Goal: Task Accomplishment & Management: Use online tool/utility

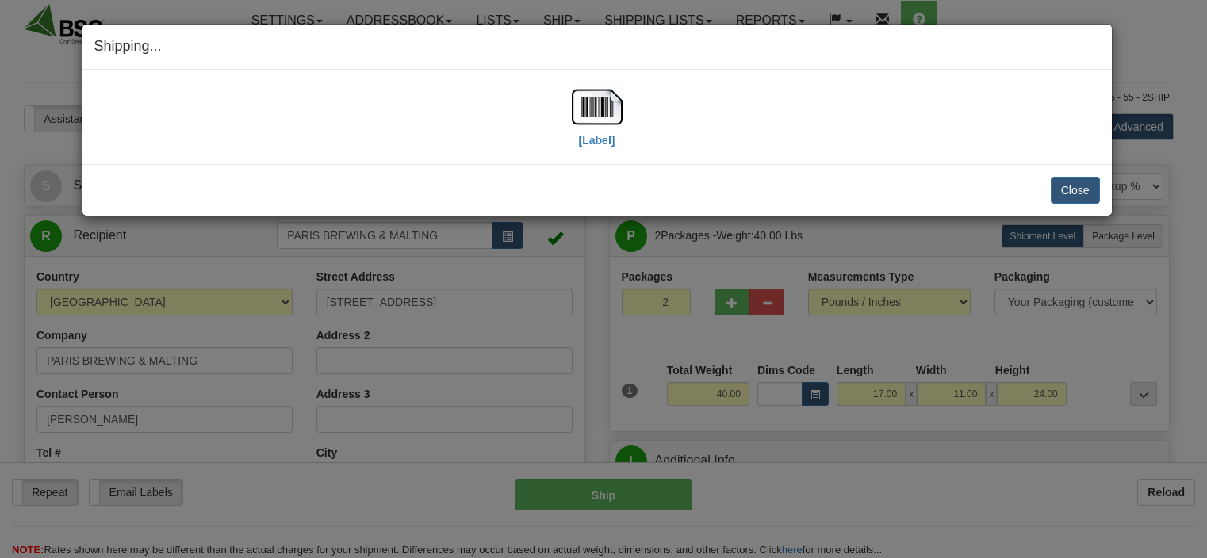
select select "0"
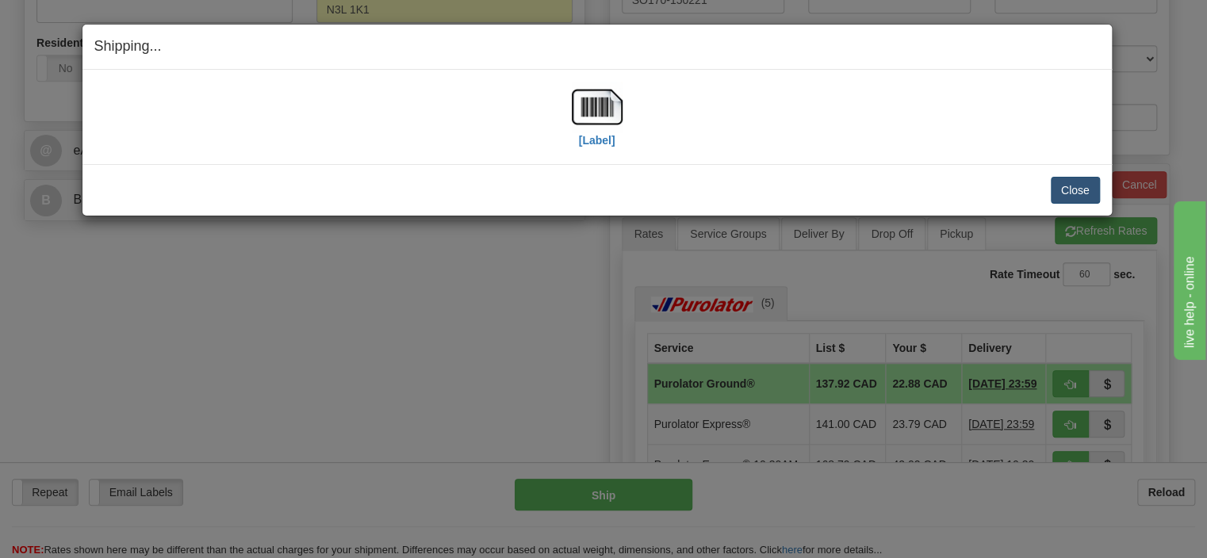
scroll to position [586, 0]
click at [1074, 192] on button "Close" at bounding box center [1075, 190] width 49 height 27
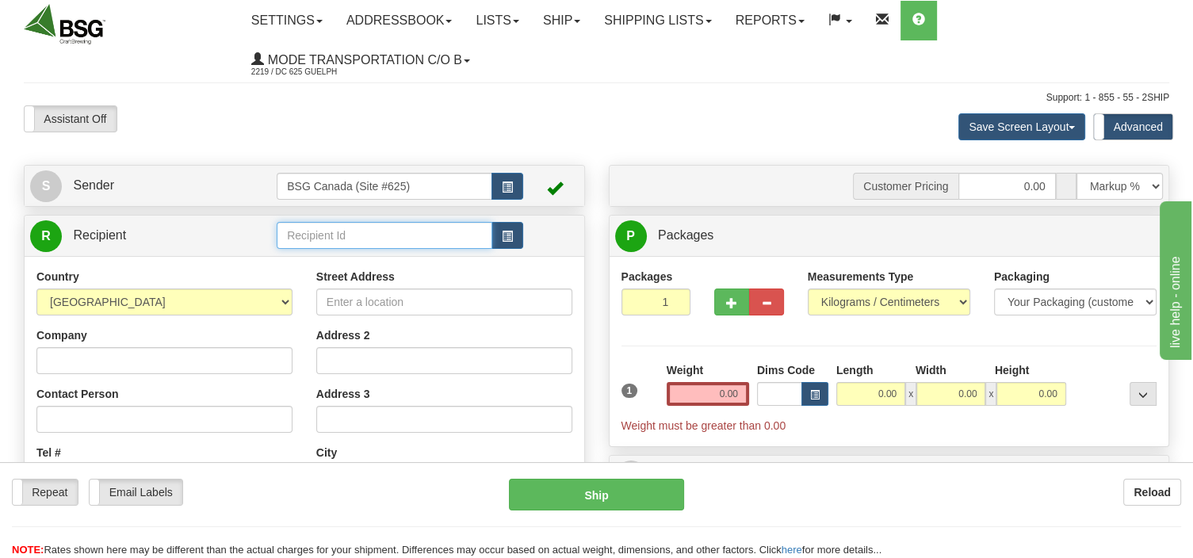
click at [316, 235] on input "text" at bounding box center [385, 235] width 216 height 27
click at [357, 289] on div "BLOOD BROTHERS (SUPERTEST)" at bounding box center [381, 297] width 201 height 17
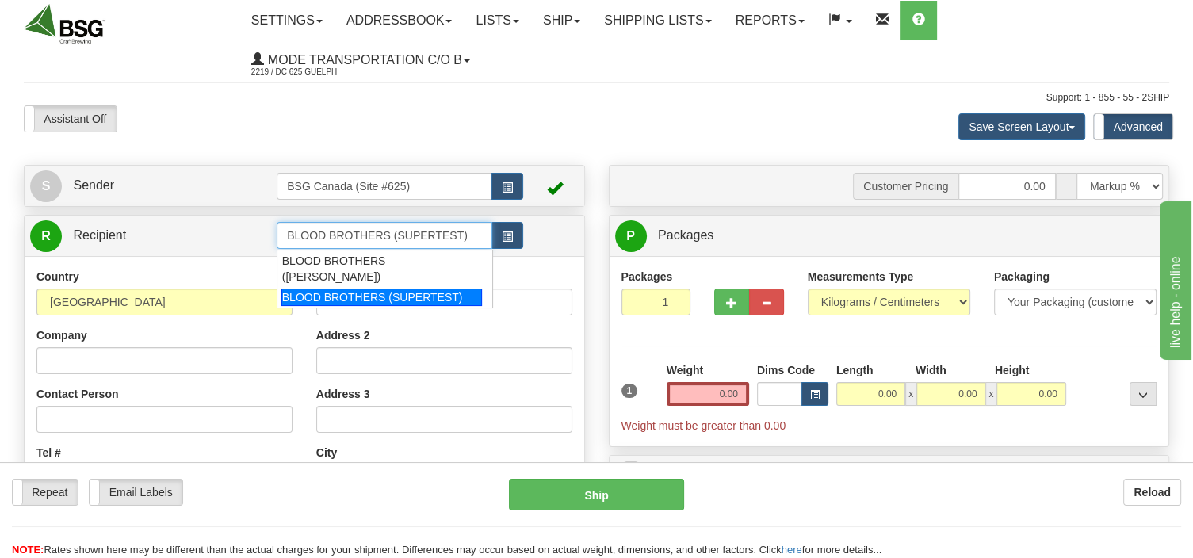
type input "BLOOD BROTHERS (SUPERTEST)"
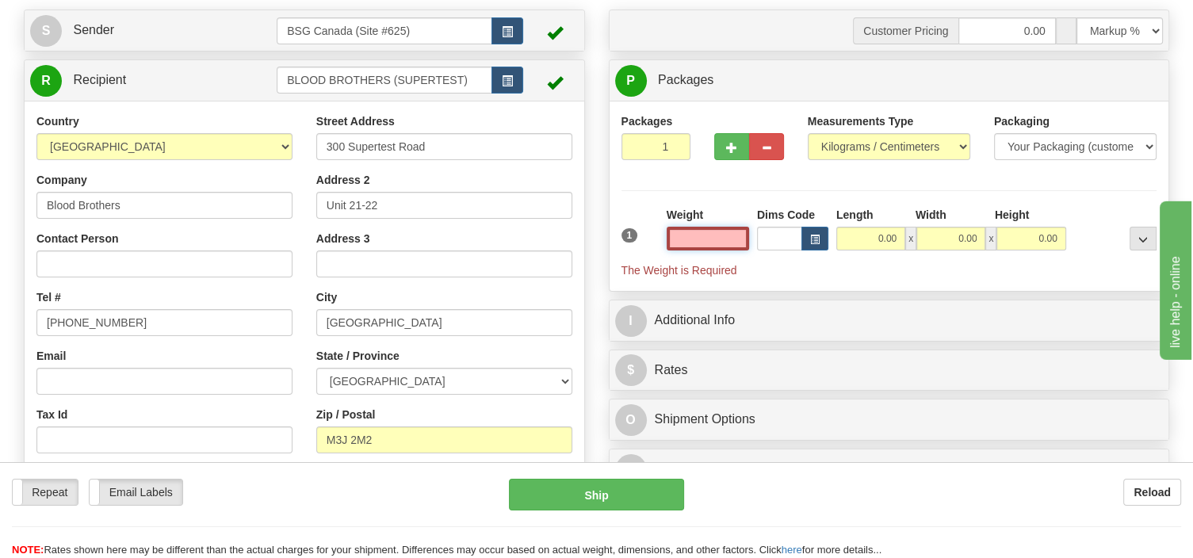
scroll to position [167, 0]
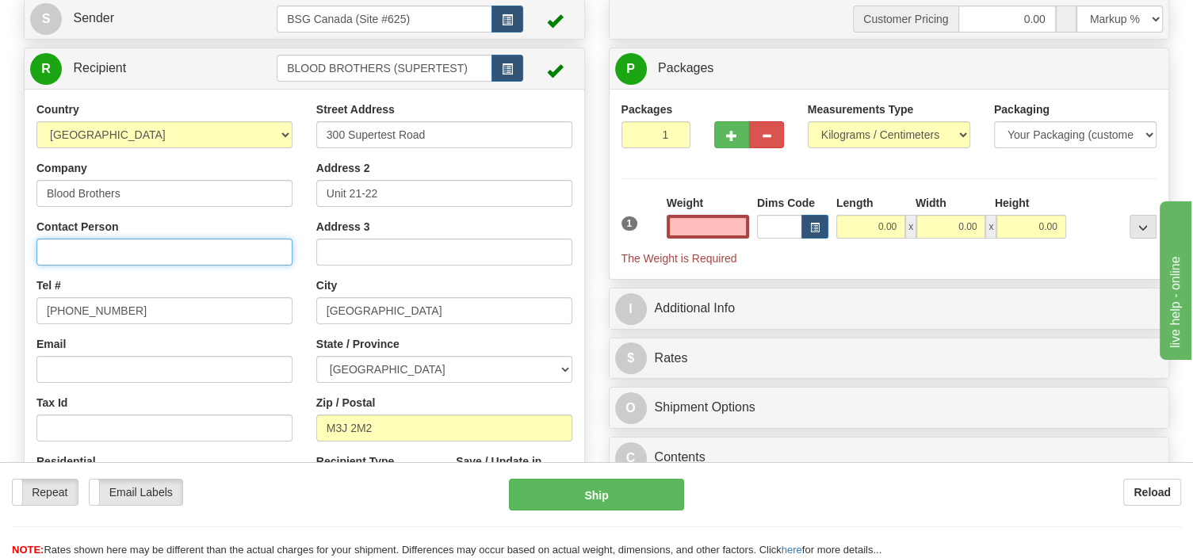
type input "0.00"
click at [121, 255] on input "Contact Person" at bounding box center [164, 252] width 256 height 27
type input "Mitchell"
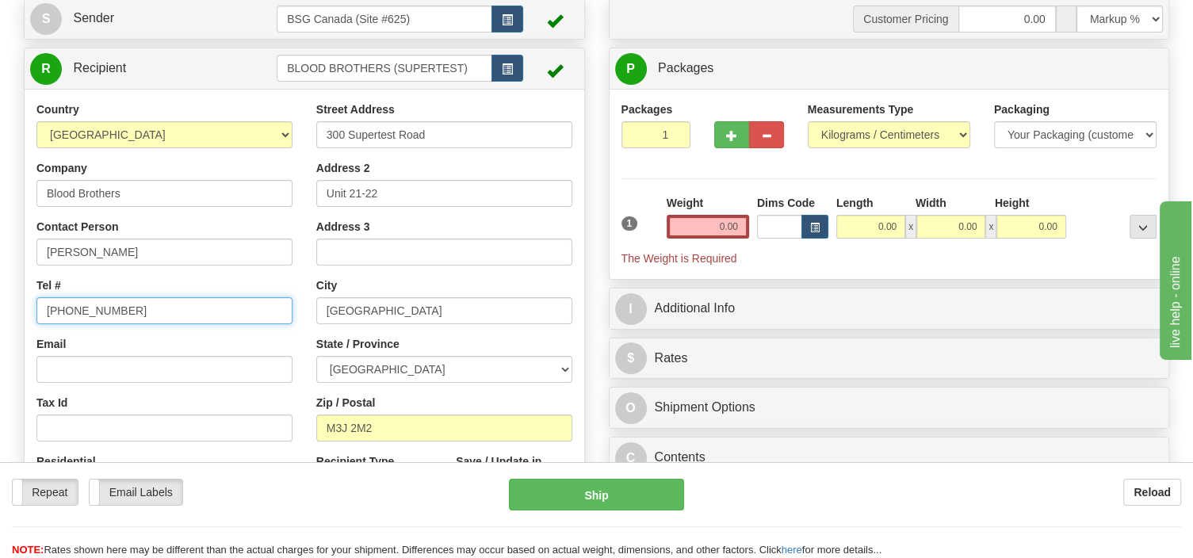
drag, startPoint x: 135, startPoint y: 314, endPoint x: -6, endPoint y: 331, distance: 141.3
click at [36, 324] on input "555-555-5555" at bounding box center [164, 310] width 256 height 27
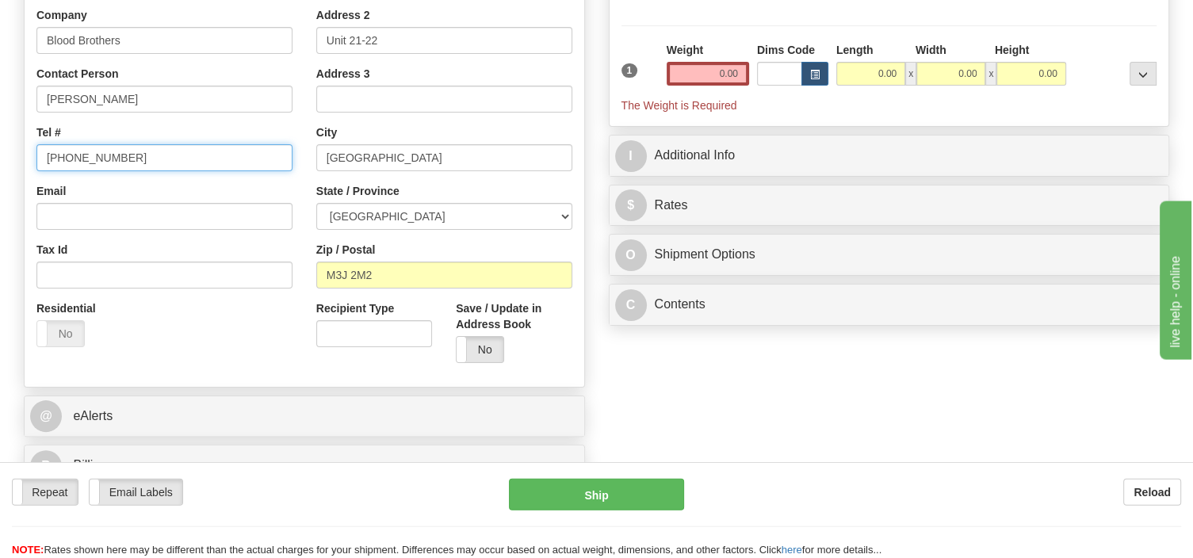
scroll to position [83, 0]
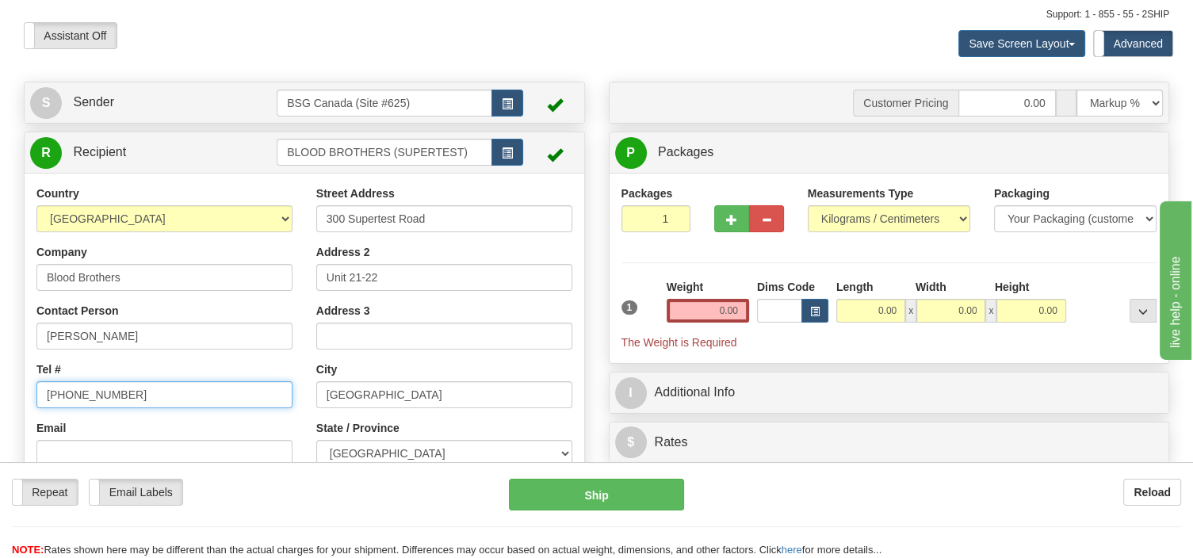
type input "647 267 1279"
click at [808, 205] on select "Pounds / Inches Kilograms / Centimeters" at bounding box center [889, 218] width 163 height 27
select select "0"
click option "Pounds / Inches" at bounding box center [0, 0] width 0 height 0
click at [712, 314] on input "0.00" at bounding box center [708, 311] width 82 height 24
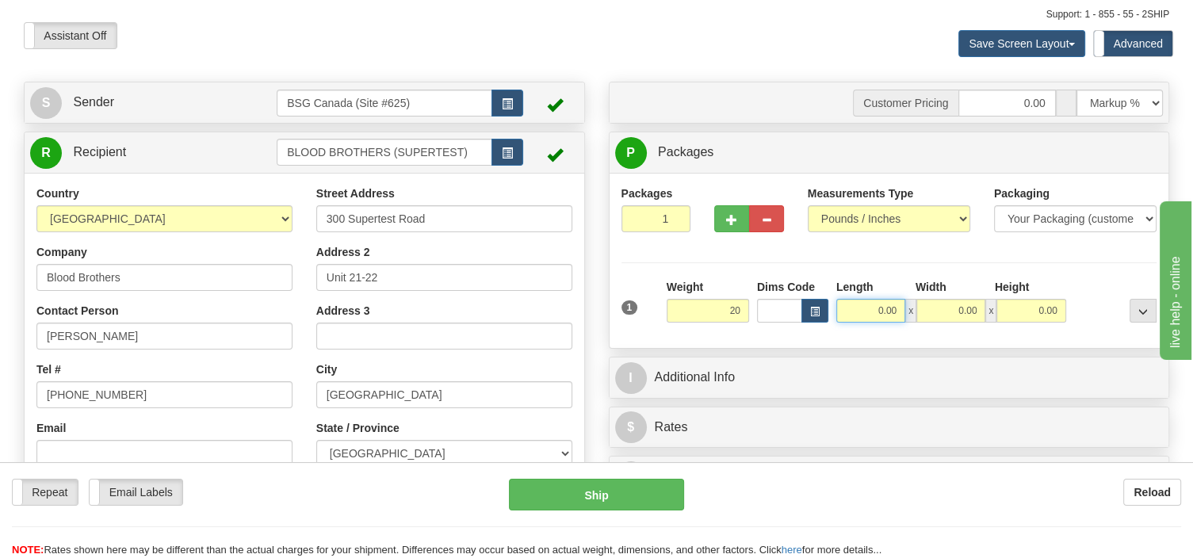
type input "20.00"
click at [858, 318] on input "0.00" at bounding box center [870, 311] width 69 height 24
type input "14.00"
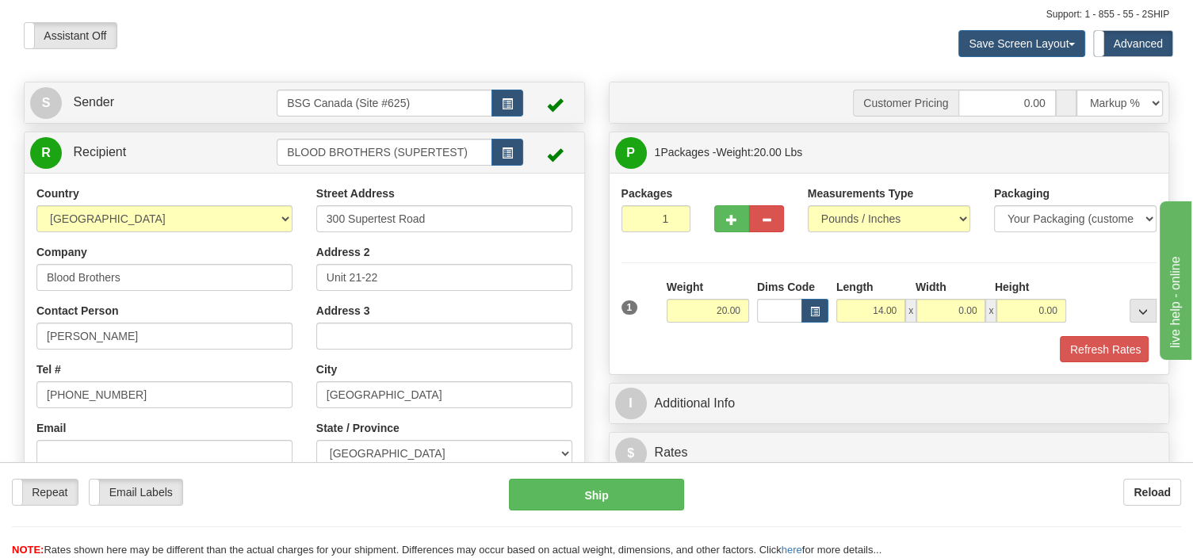
click at [946, 322] on div "1 Weight 20.00 Dims Code x x" at bounding box center [890, 307] width 544 height 56
click at [1024, 313] on input "0.00" at bounding box center [1031, 311] width 69 height 24
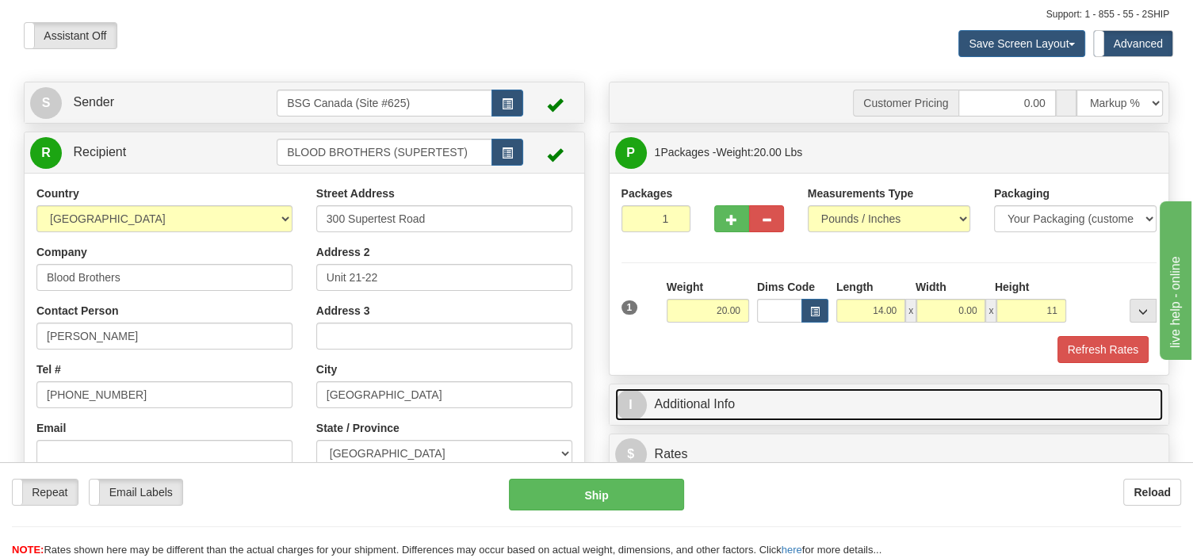
type input "11.00"
click at [736, 398] on link "I Additional Info" at bounding box center [889, 405] width 549 height 33
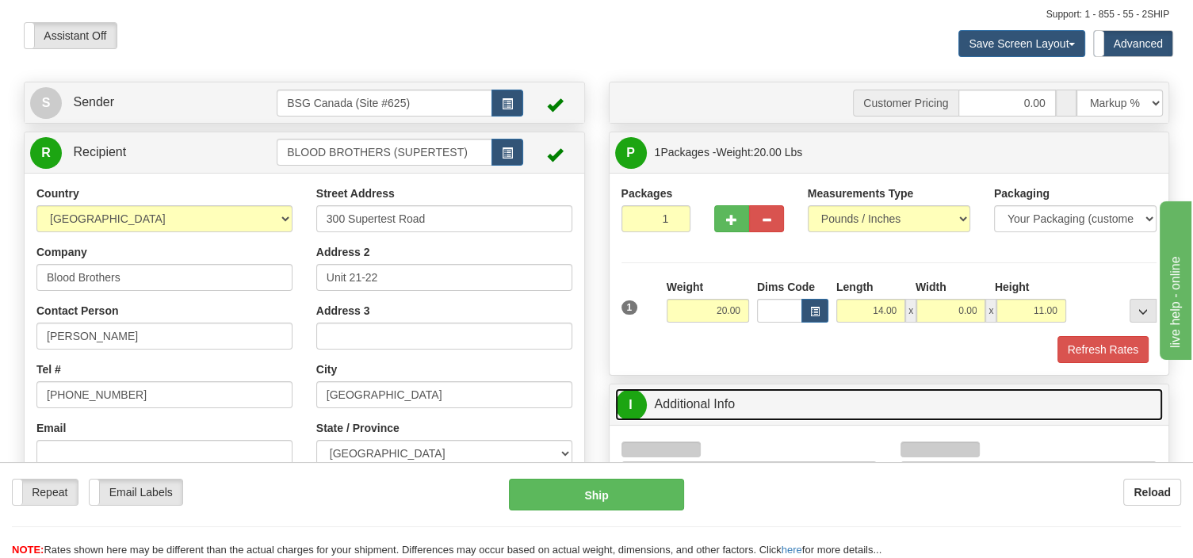
scroll to position [335, 0]
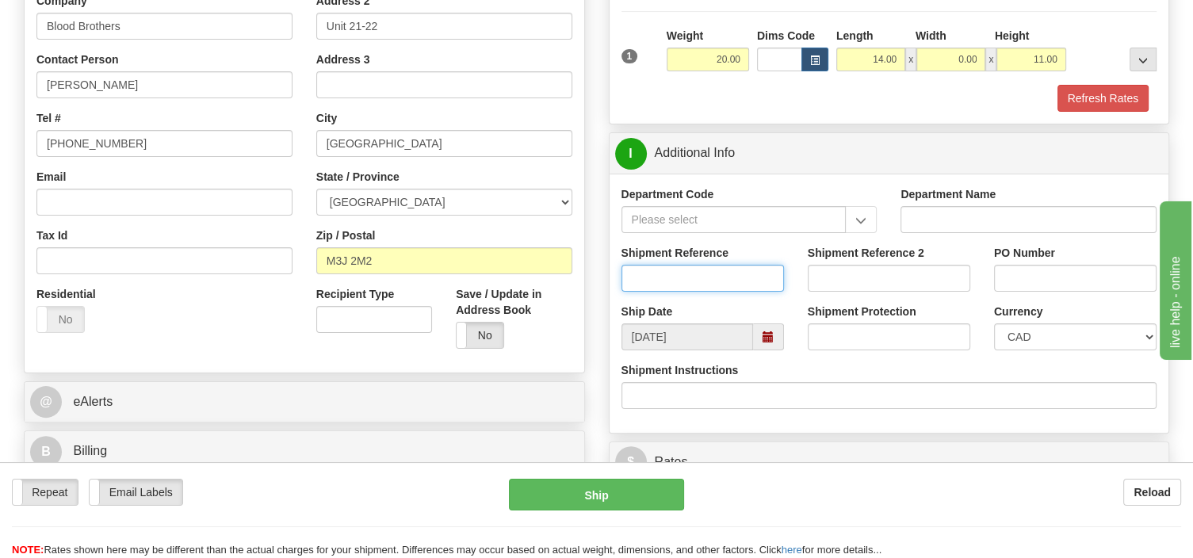
click at [643, 274] on input "Shipment Reference" at bounding box center [703, 278] width 163 height 27
type input "SO170-150239"
click at [1086, 97] on button "Refresh Rates" at bounding box center [1103, 98] width 91 height 27
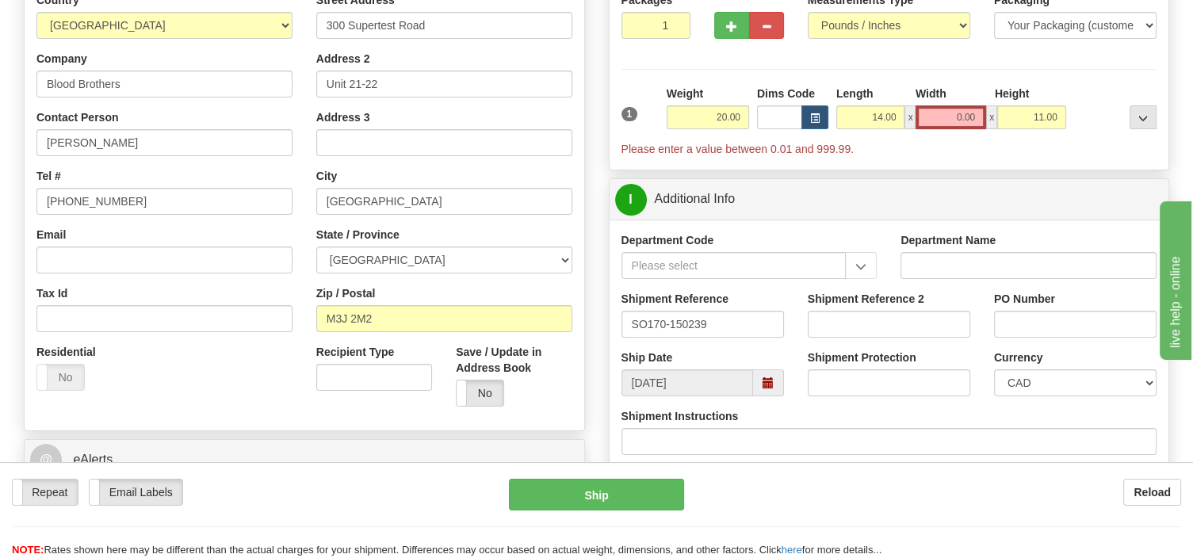
scroll to position [251, 0]
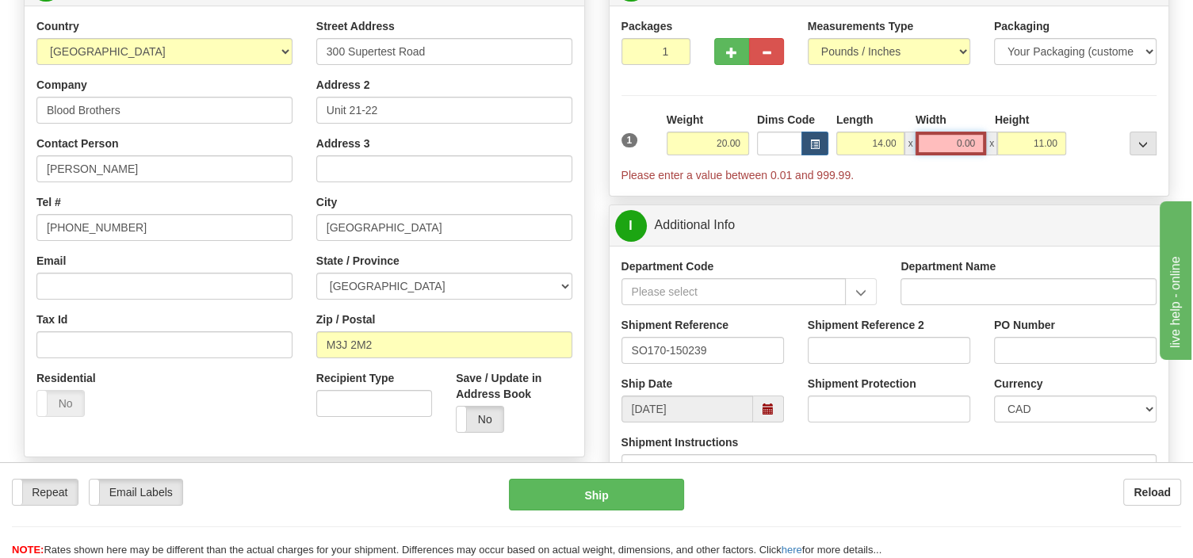
click at [944, 147] on input "0.00" at bounding box center [951, 144] width 71 height 24
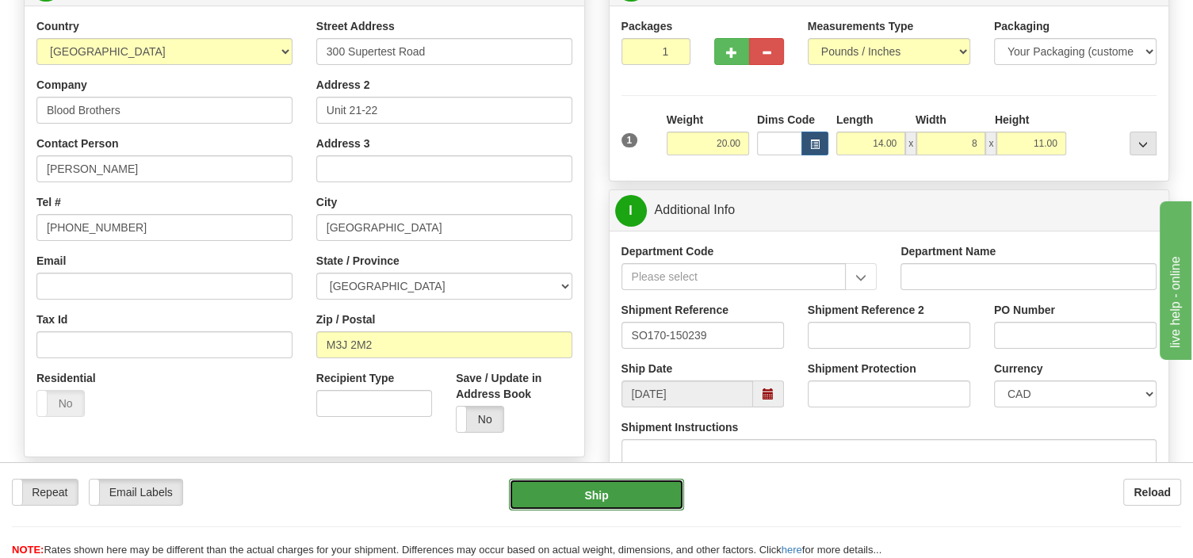
type input "8.00"
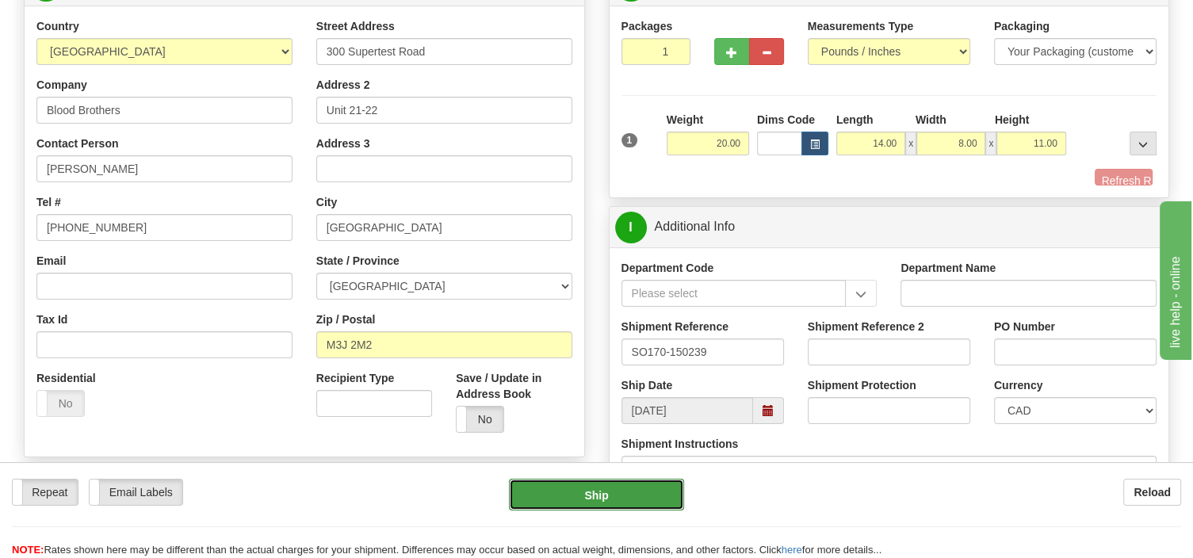
click at [614, 492] on button "Ship" at bounding box center [596, 495] width 175 height 32
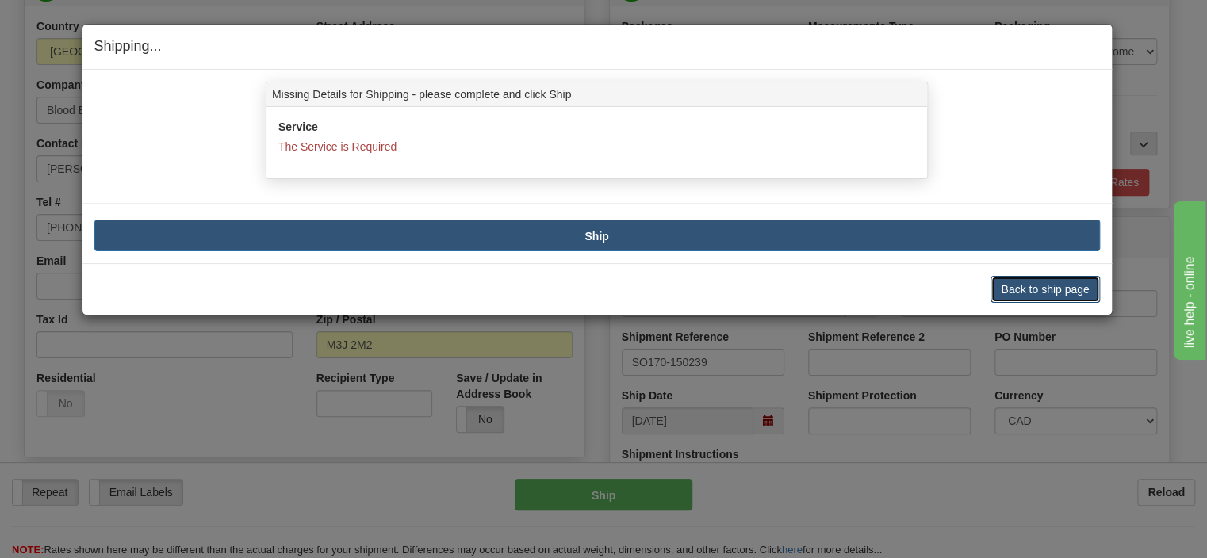
click at [1005, 286] on button "Back to ship page" at bounding box center [1044, 289] width 109 height 27
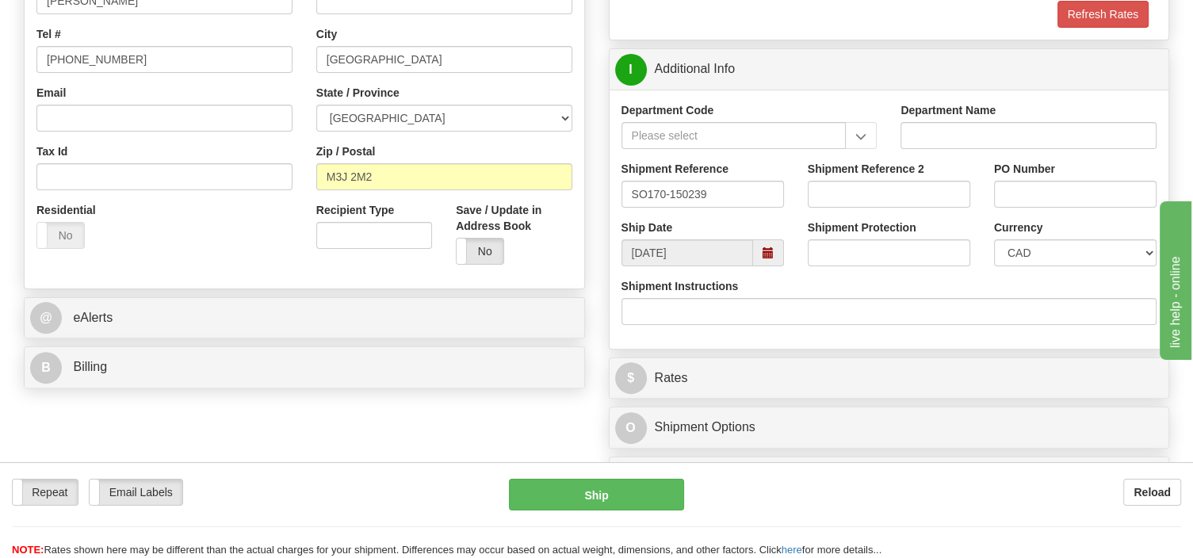
scroll to position [502, 0]
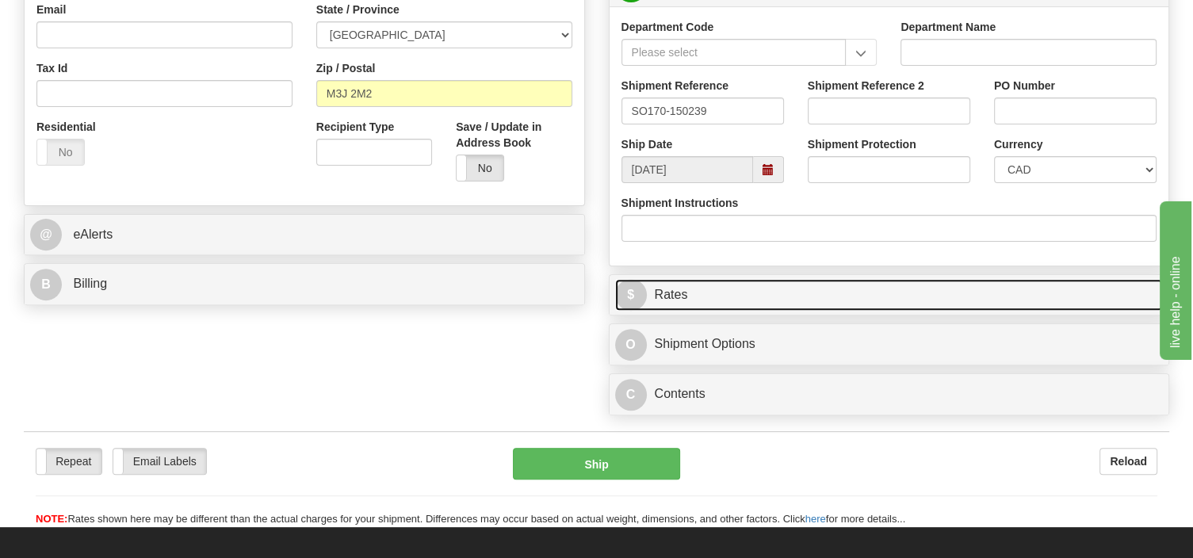
click at [702, 292] on link "$ Rates" at bounding box center [889, 295] width 549 height 33
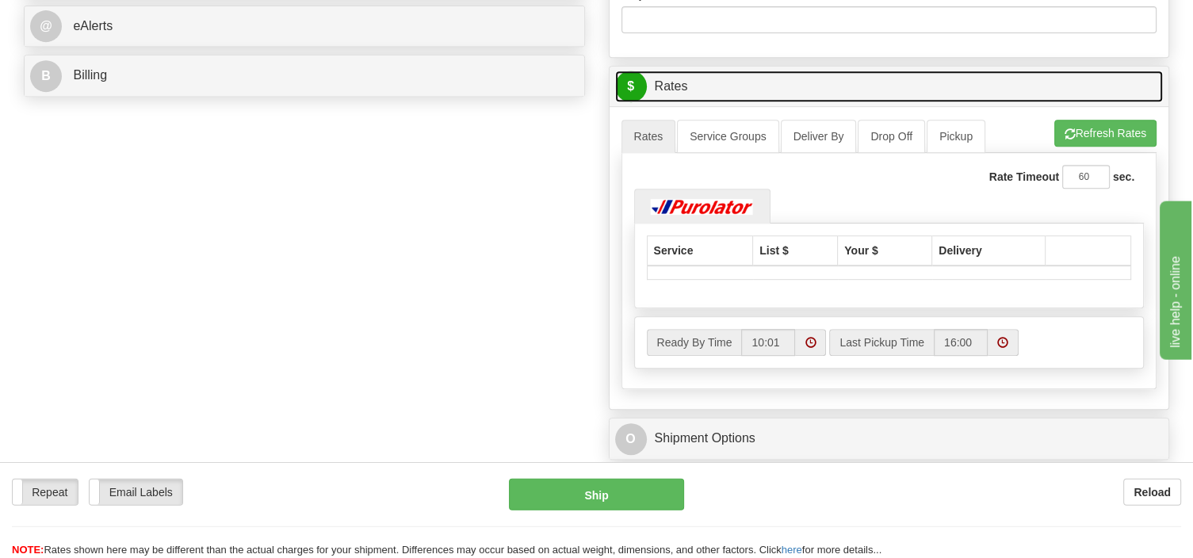
scroll to position [753, 0]
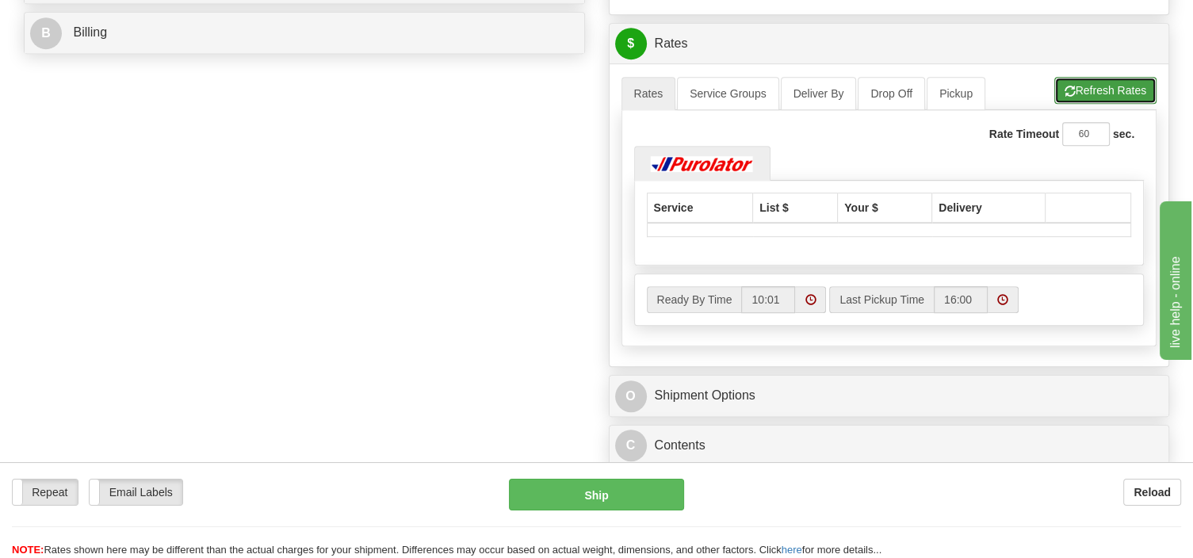
click at [1102, 85] on button "Refresh Rates" at bounding box center [1106, 90] width 102 height 27
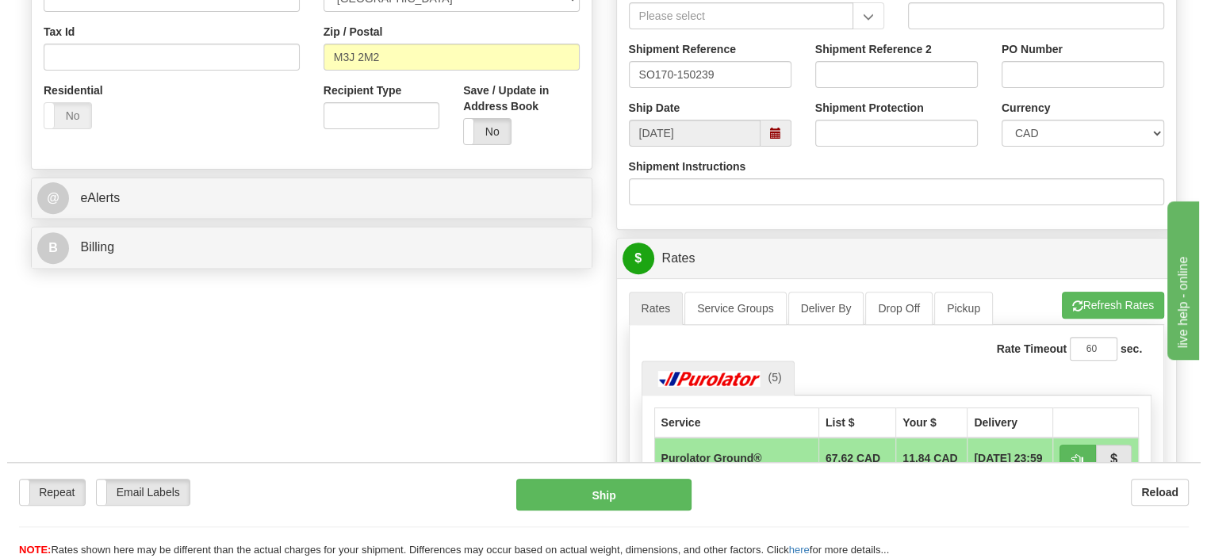
scroll to position [502, 0]
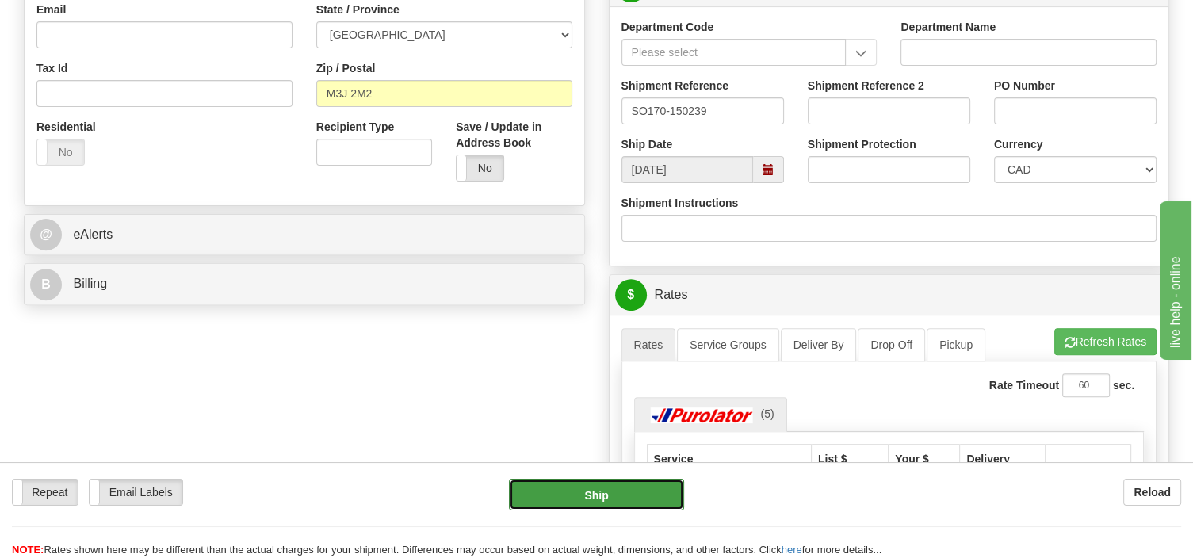
click at [612, 492] on button "Ship" at bounding box center [596, 495] width 175 height 32
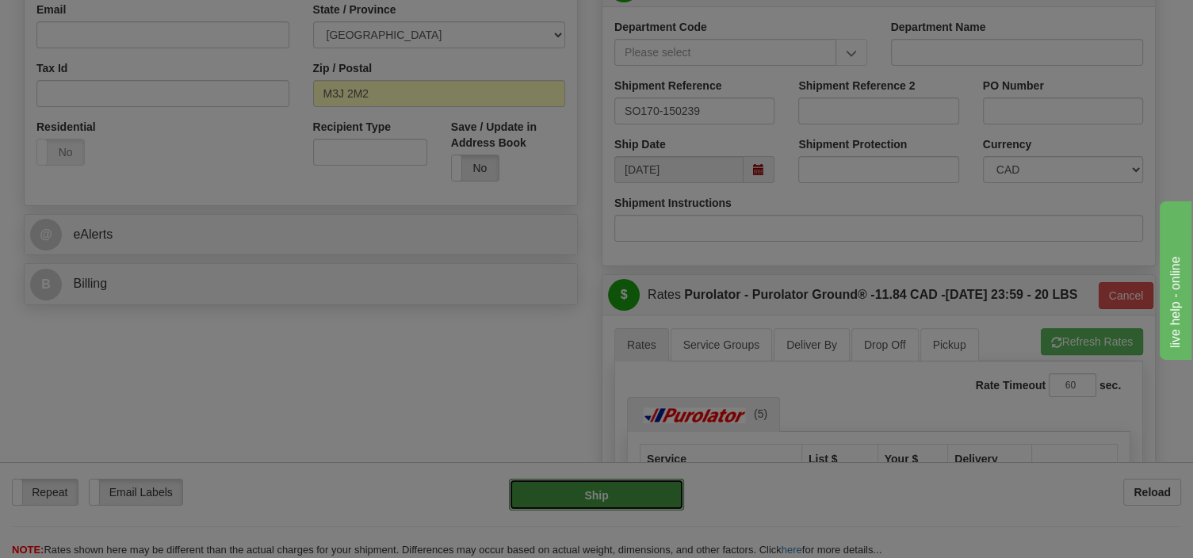
type input "260"
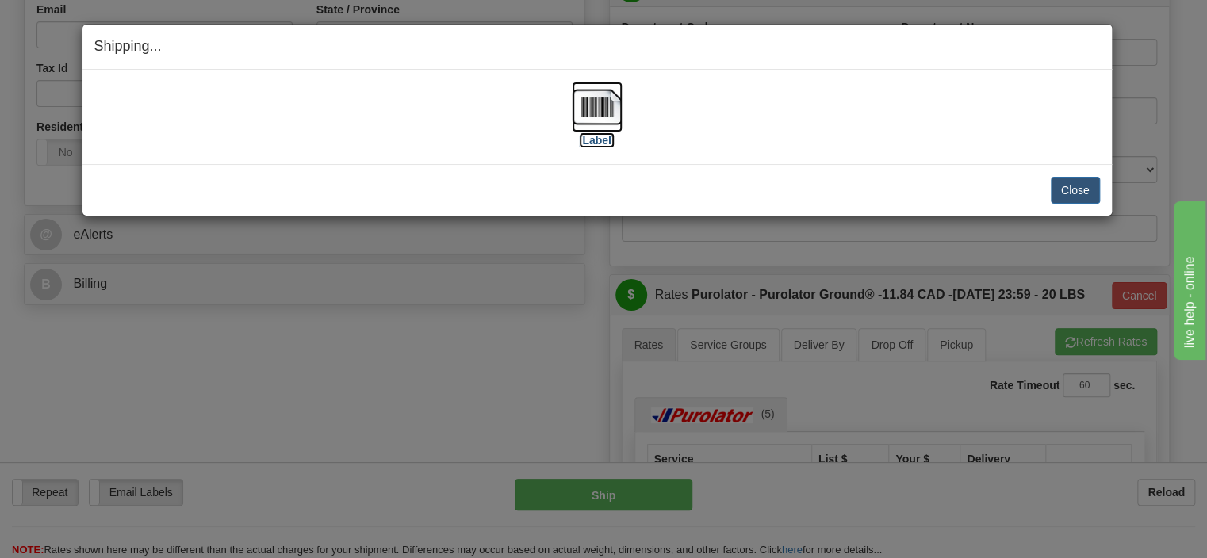
click at [600, 111] on img at bounding box center [597, 107] width 51 height 51
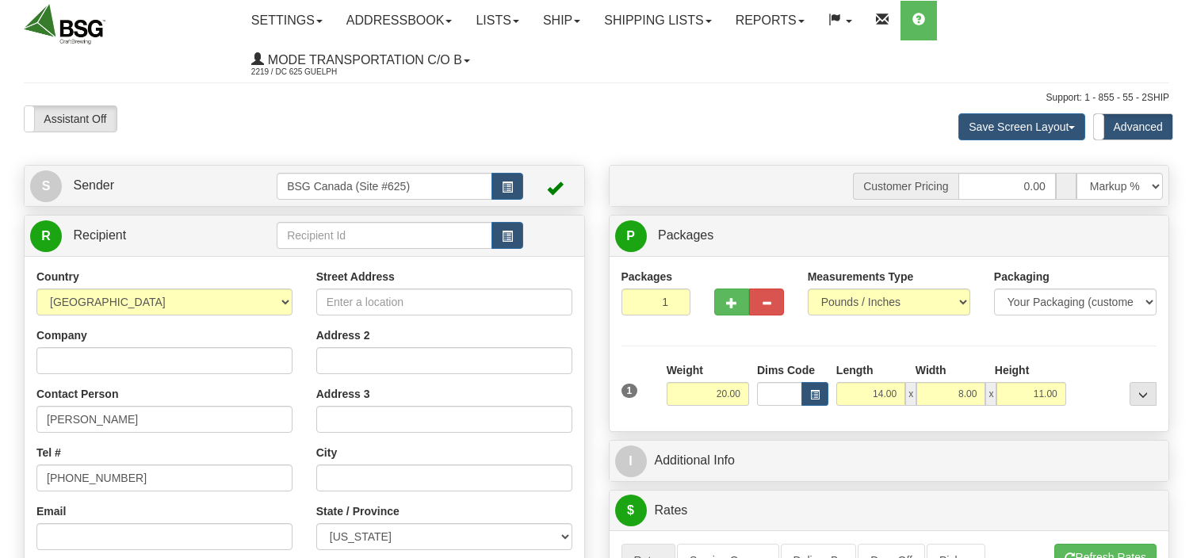
select select "0"
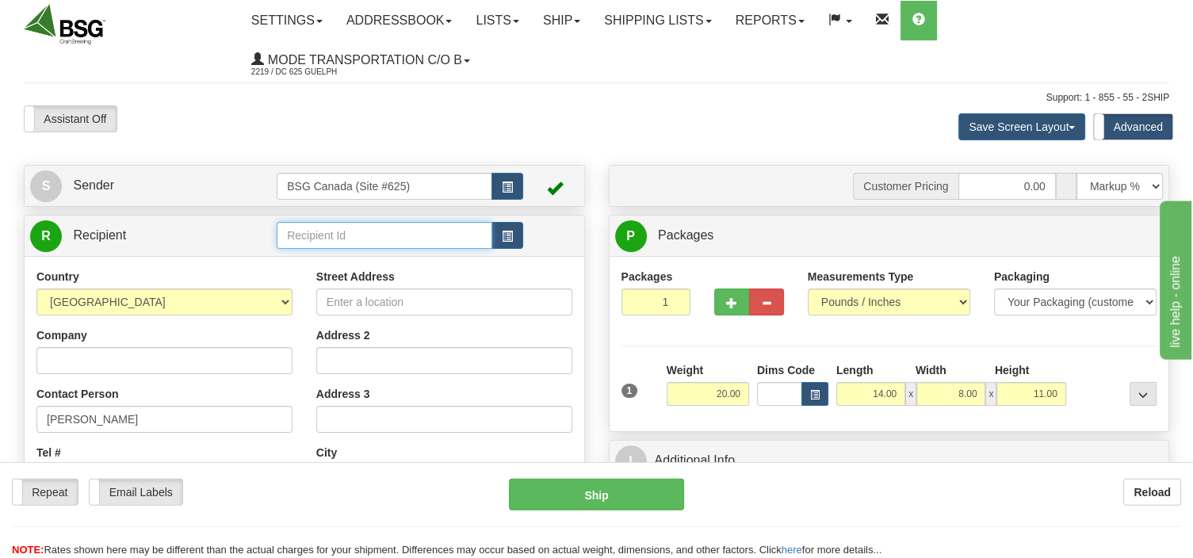
click at [328, 232] on input "text" at bounding box center [385, 235] width 216 height 27
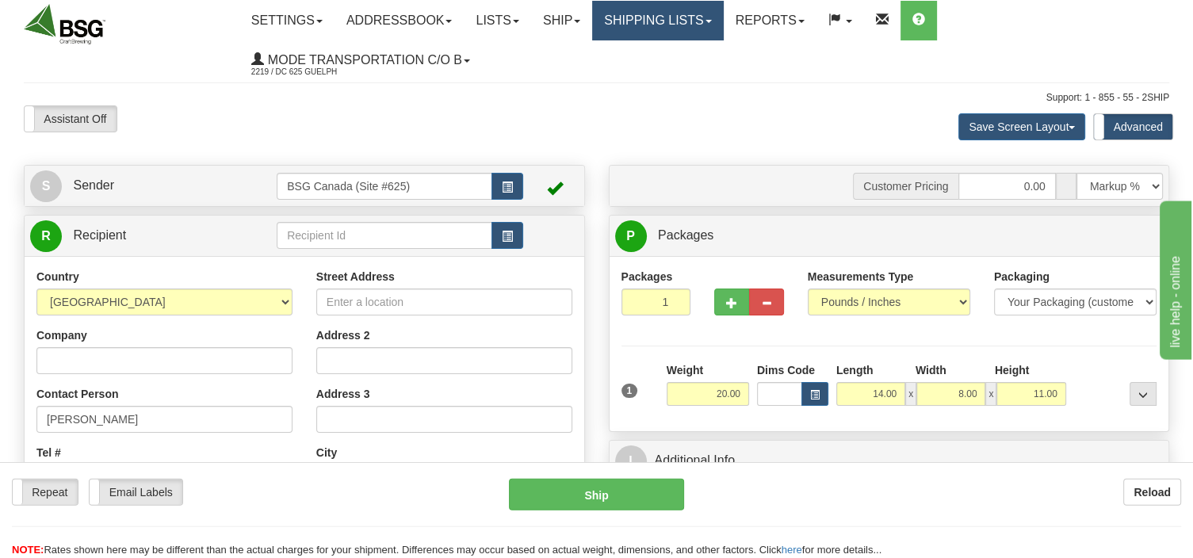
click at [722, 22] on link "Shipping lists" at bounding box center [657, 21] width 131 height 40
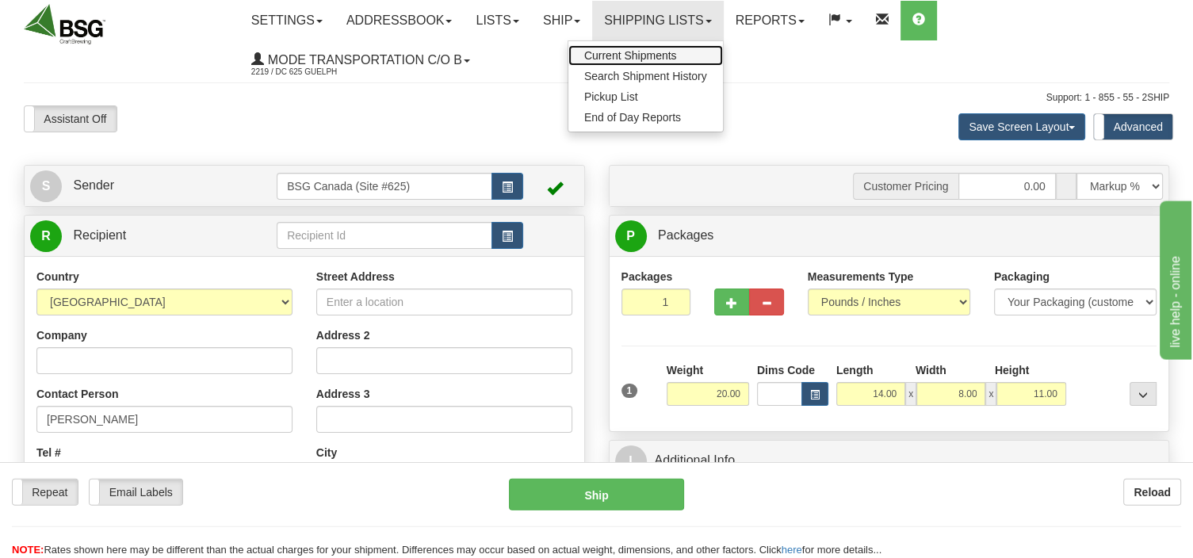
click at [664, 55] on span "Current Shipments" at bounding box center [630, 55] width 93 height 13
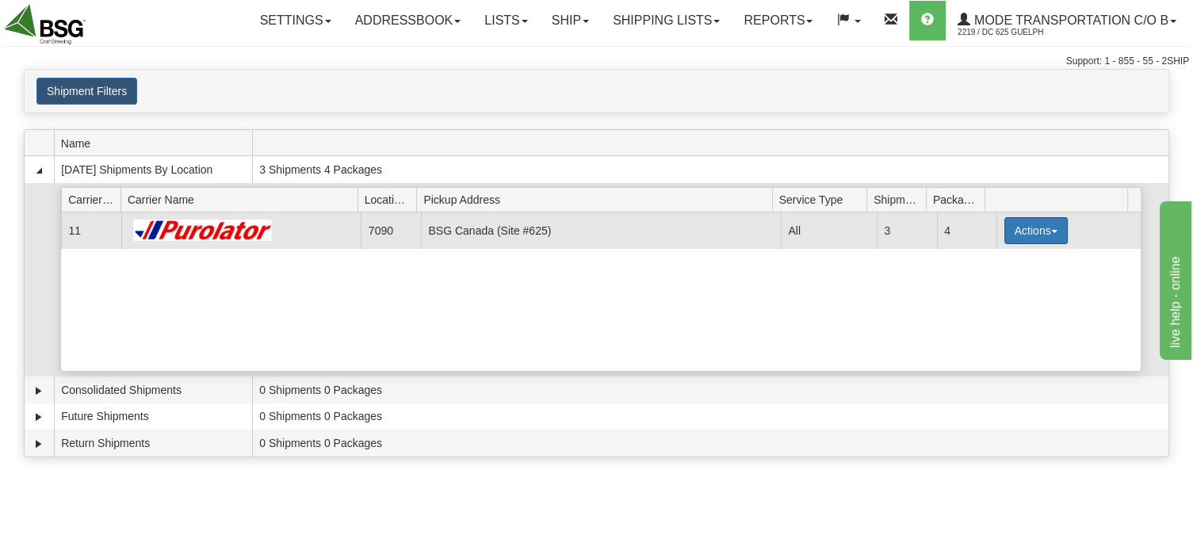
click at [1016, 227] on button "Actions" at bounding box center [1036, 230] width 63 height 27
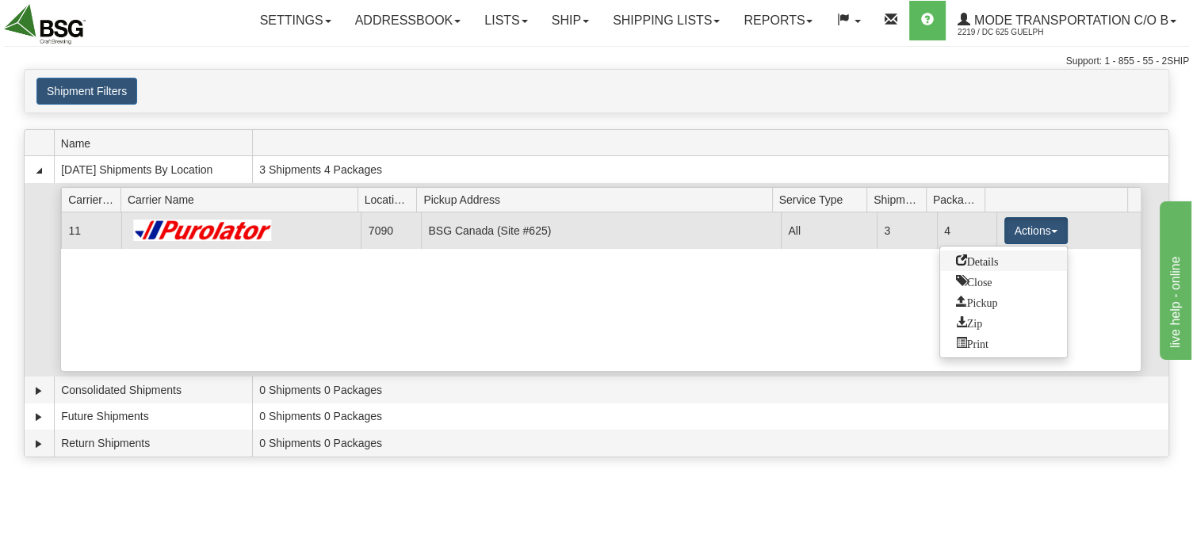
click at [972, 261] on span "Details" at bounding box center [977, 260] width 43 height 11
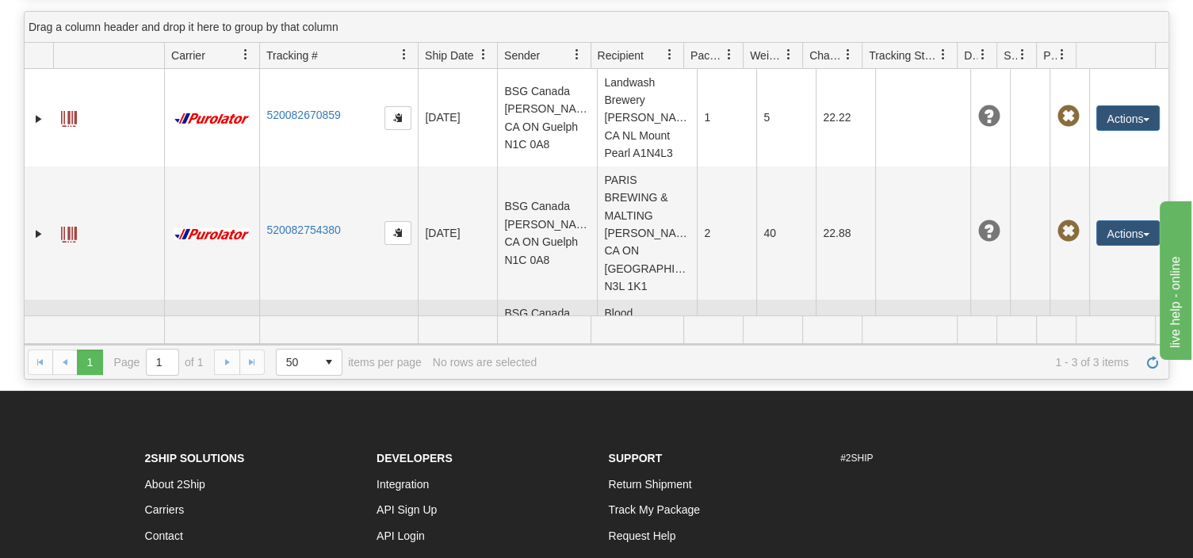
click at [1121, 327] on button "Actions" at bounding box center [1128, 339] width 63 height 25
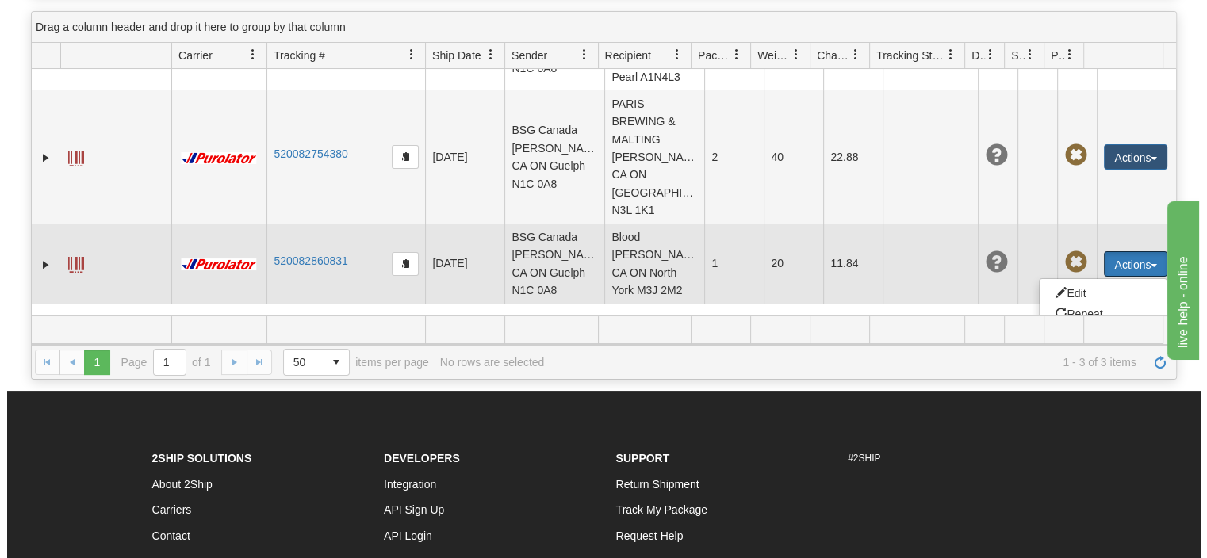
scroll to position [152, 0]
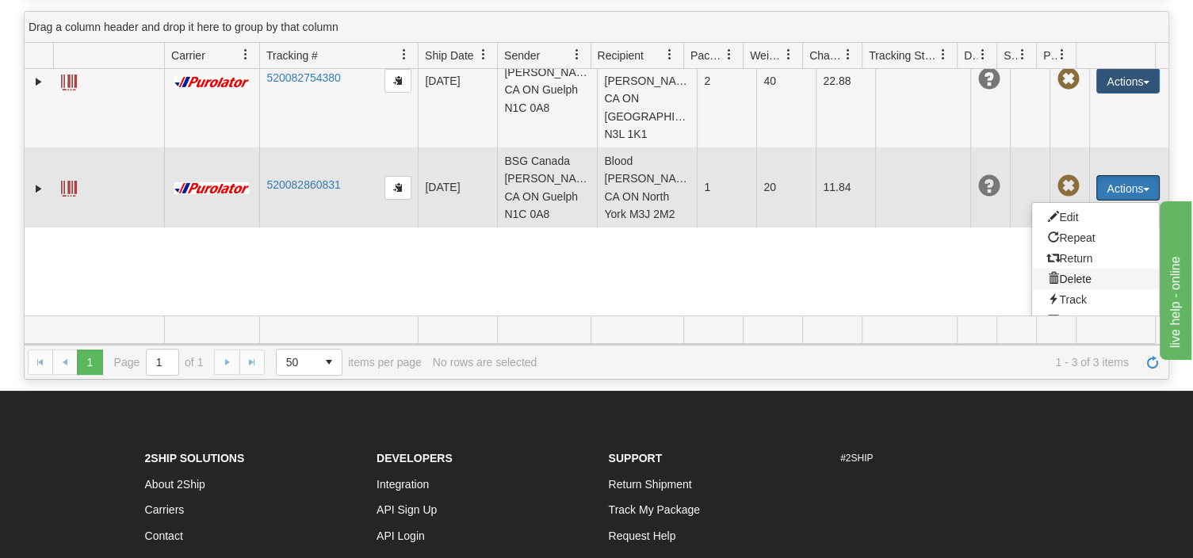
click at [1048, 273] on span at bounding box center [1053, 278] width 11 height 11
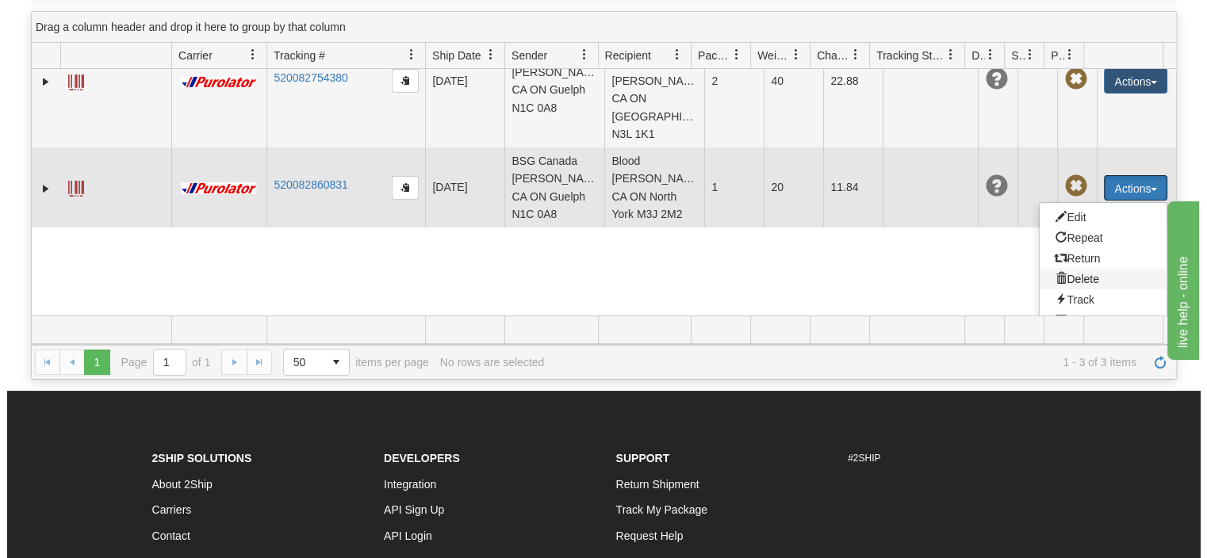
scroll to position [10, 0]
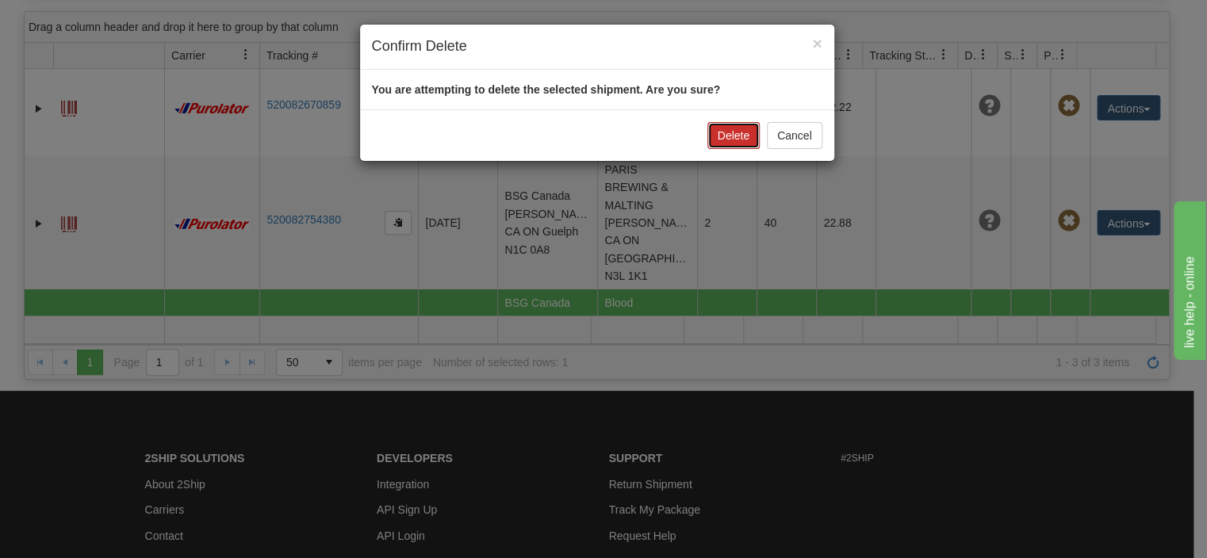
click at [722, 128] on button "Delete" at bounding box center [733, 135] width 52 height 27
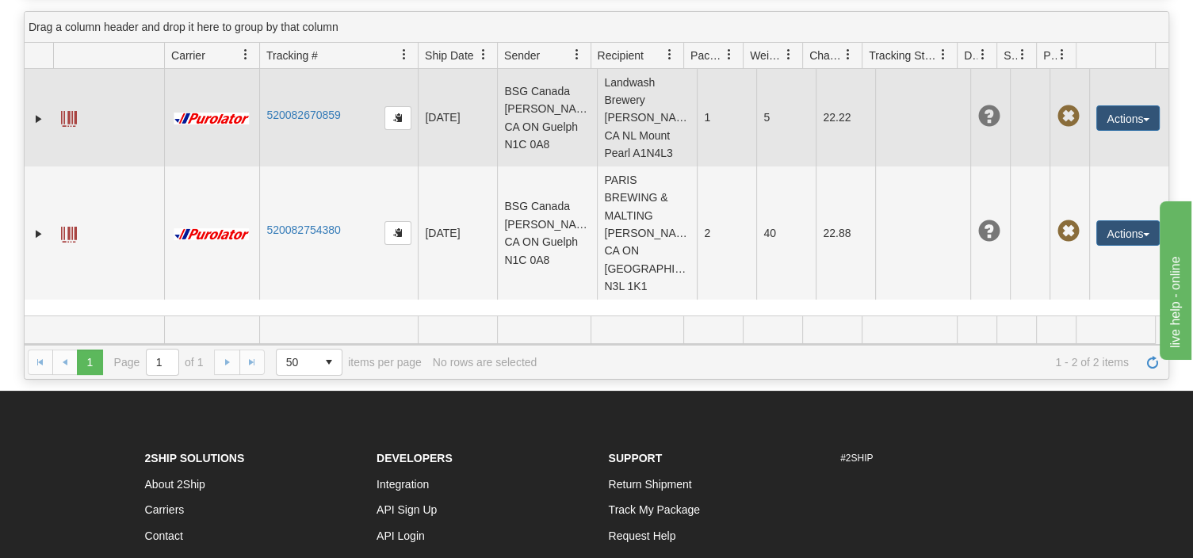
scroll to position [0, 0]
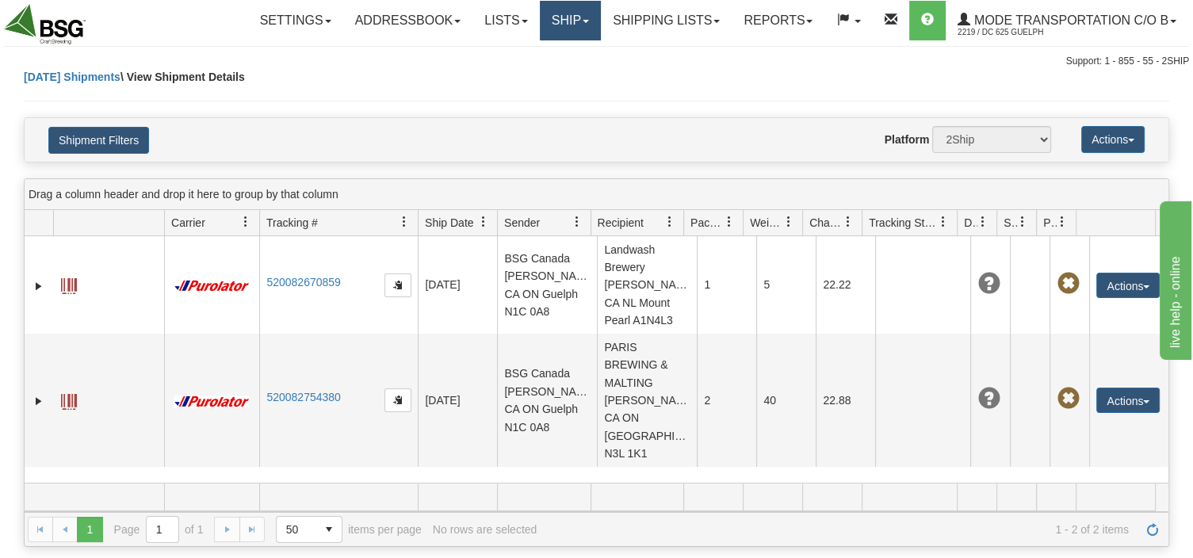
click at [583, 21] on span at bounding box center [586, 21] width 6 height 3
click at [542, 52] on span "Ship Screen" at bounding box center [521, 55] width 60 height 13
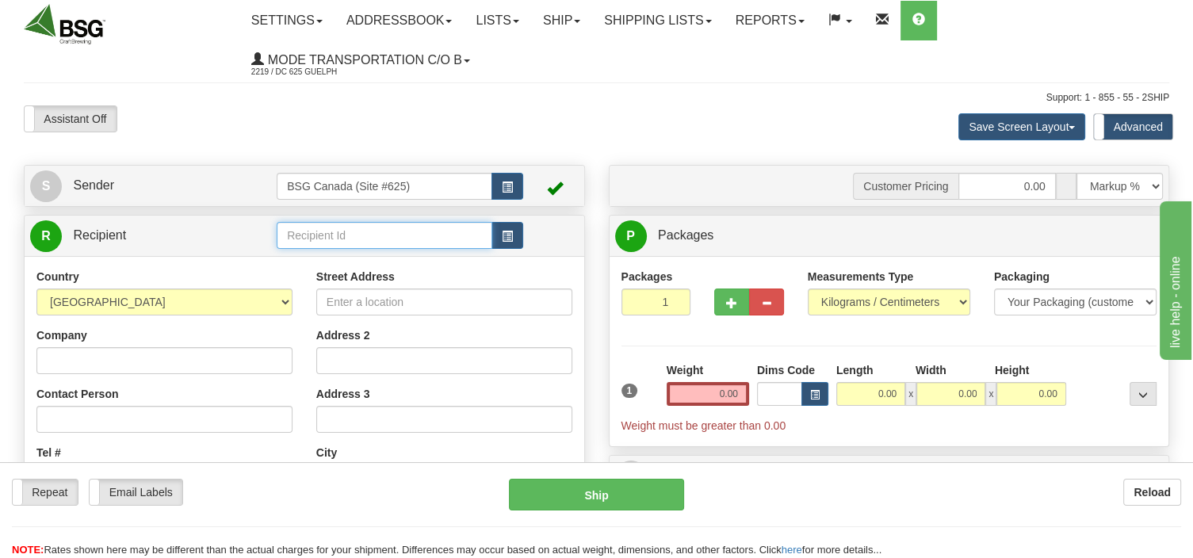
click at [294, 235] on input "text" at bounding box center [385, 235] width 216 height 27
click at [331, 289] on div "BLOOD BROTHERS (SUPERTEST)" at bounding box center [381, 297] width 201 height 17
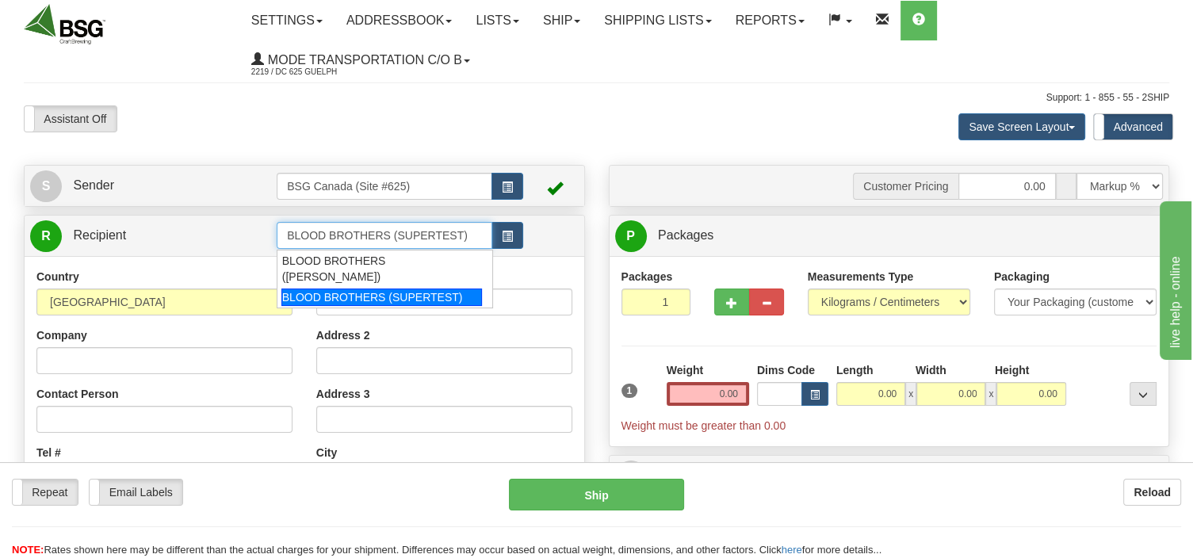
type input "BLOOD BROTHERS (SUPERTEST)"
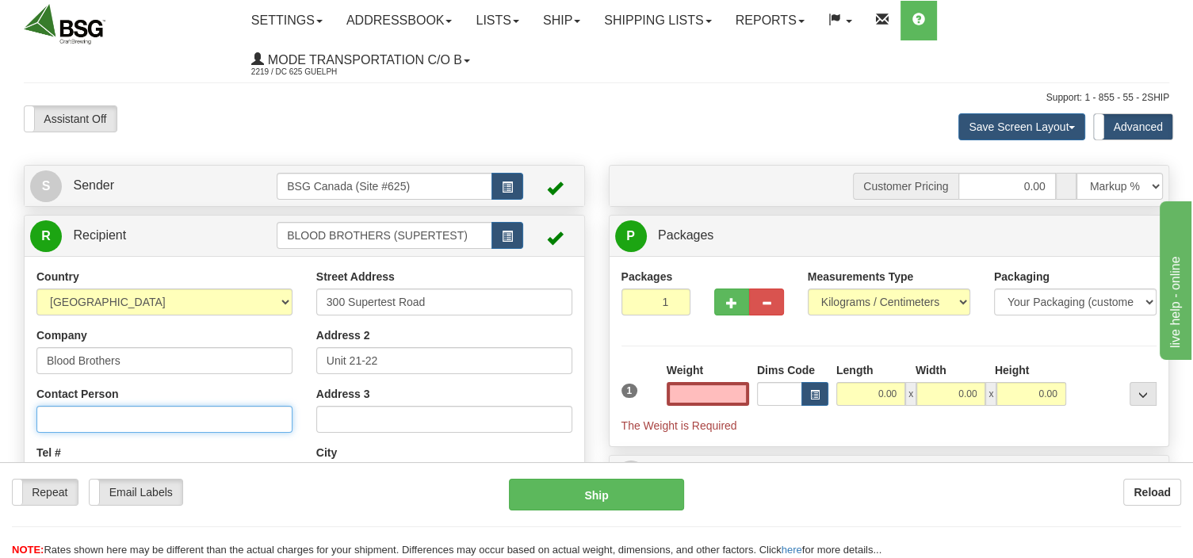
type input "0.00"
click at [125, 419] on input "Contact Person" at bounding box center [164, 419] width 256 height 27
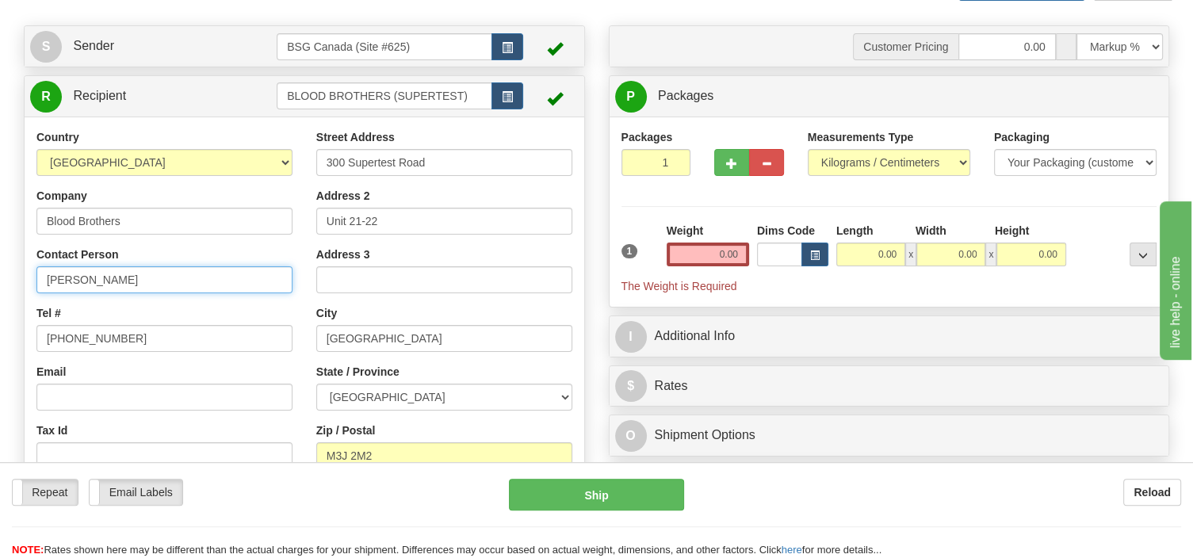
scroll to position [167, 0]
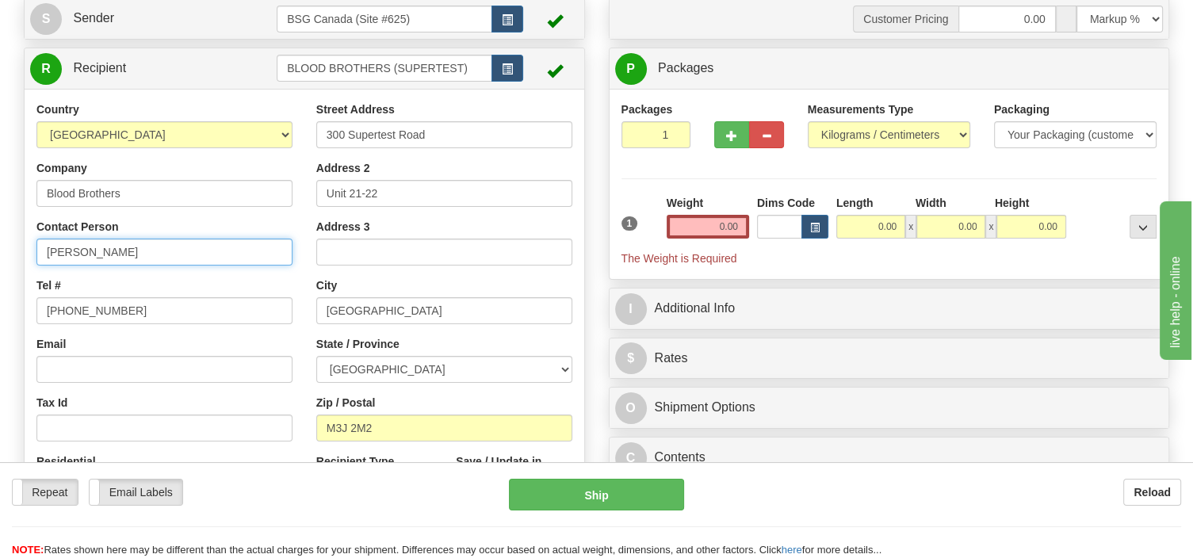
type input "[PERSON_NAME]"
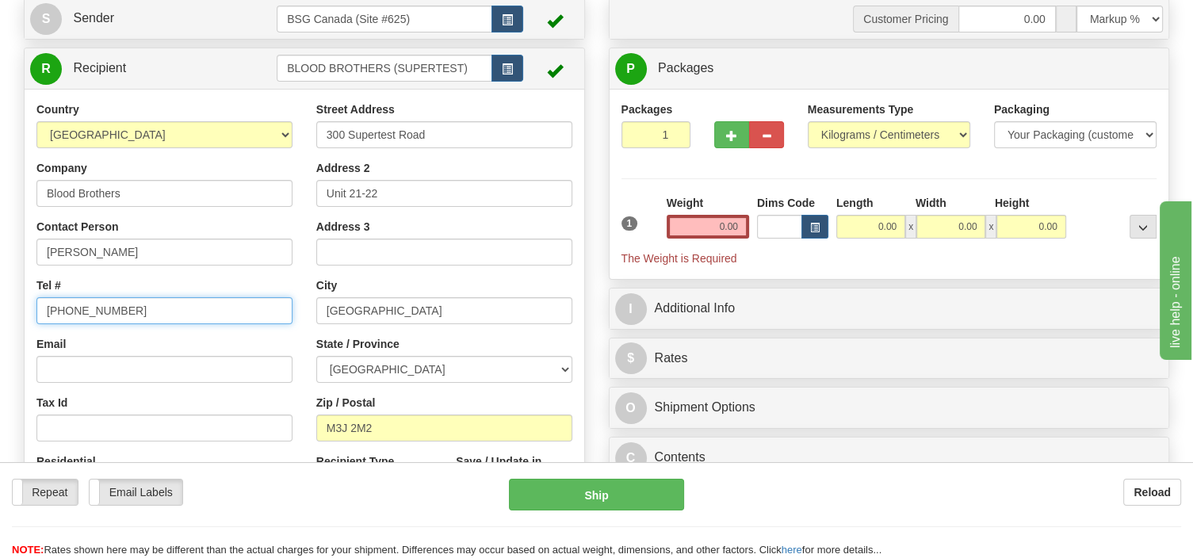
drag, startPoint x: 131, startPoint y: 316, endPoint x: 5, endPoint y: 330, distance: 126.9
click at [36, 324] on input "[PHONE_NUMBER]" at bounding box center [164, 310] width 256 height 27
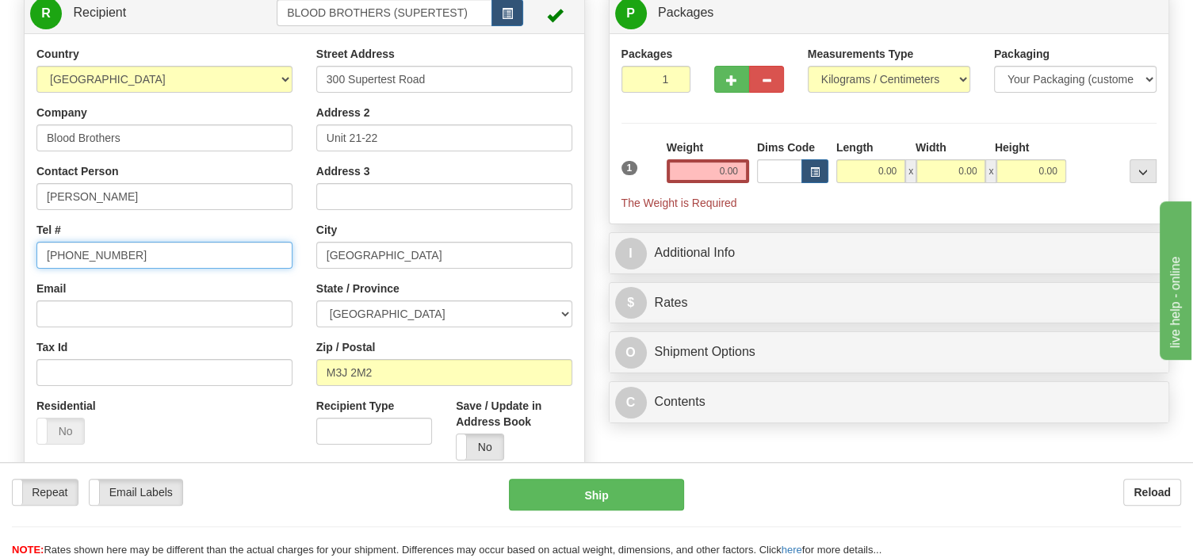
scroll to position [251, 0]
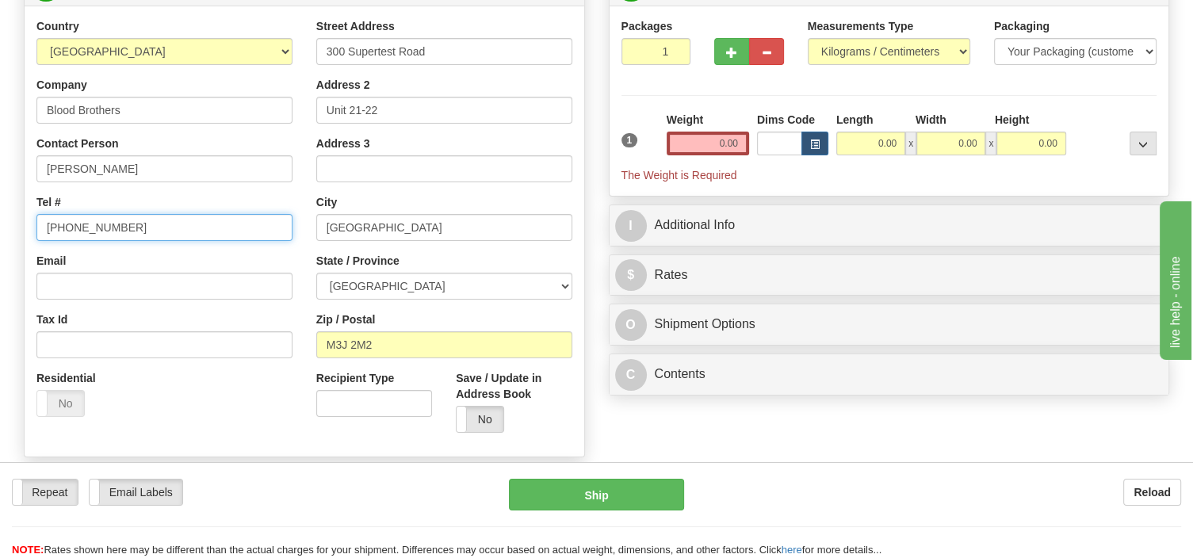
type input "[PHONE_NUMBER]"
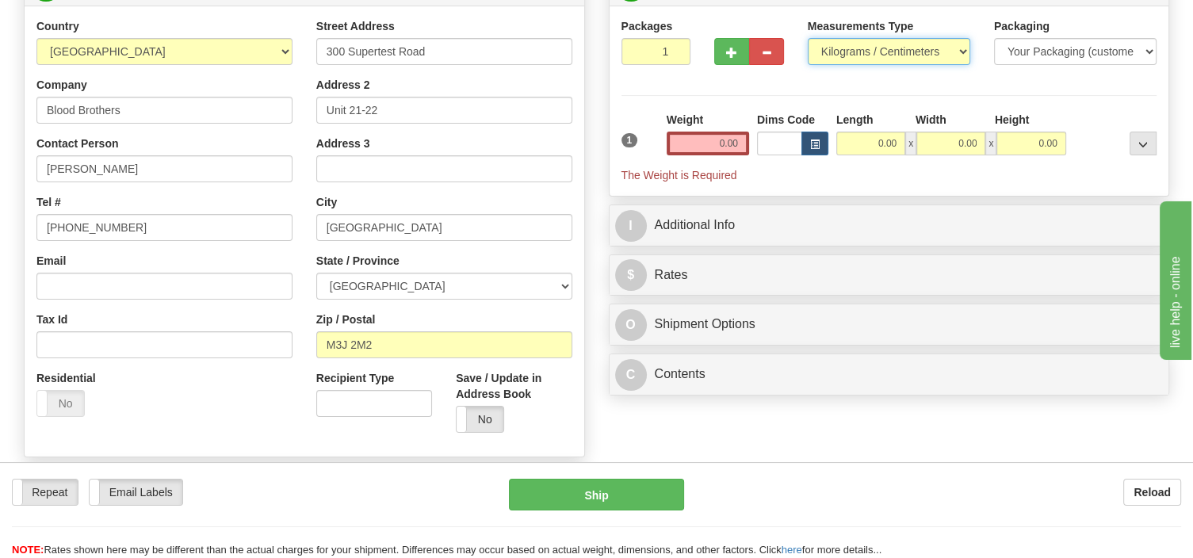
click at [808, 38] on select "Pounds / Inches Kilograms / Centimeters" at bounding box center [889, 51] width 163 height 27
select select "0"
click option "Pounds / Inches" at bounding box center [0, 0] width 0 height 0
click at [715, 147] on input "0.00" at bounding box center [708, 144] width 82 height 24
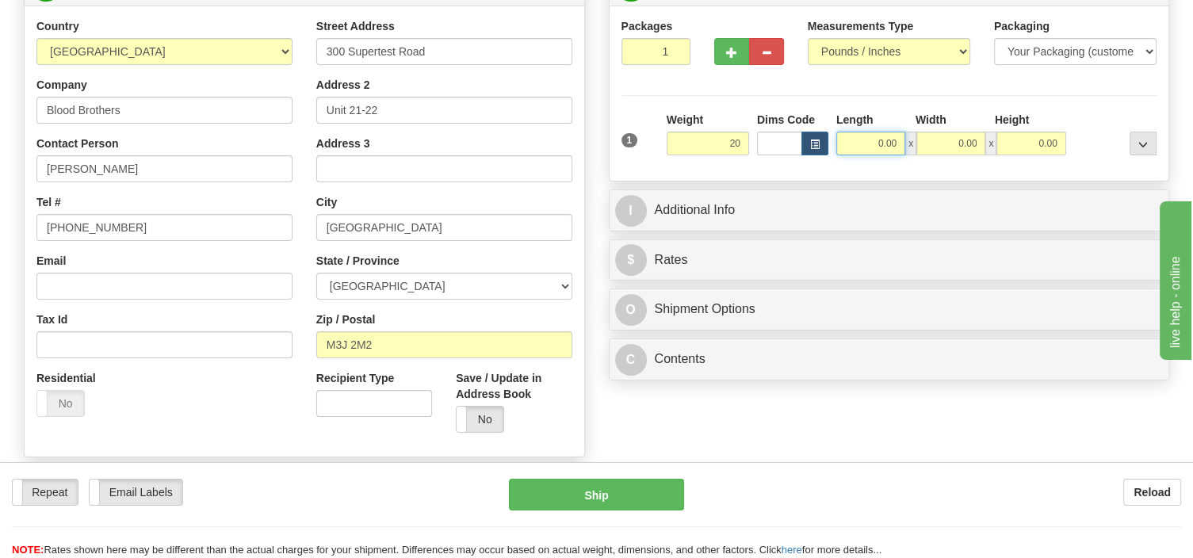
type input "20.00"
click at [862, 139] on input "0.00" at bounding box center [870, 144] width 69 height 24
type input "14.00"
click at [933, 140] on input "0.00" at bounding box center [951, 144] width 69 height 24
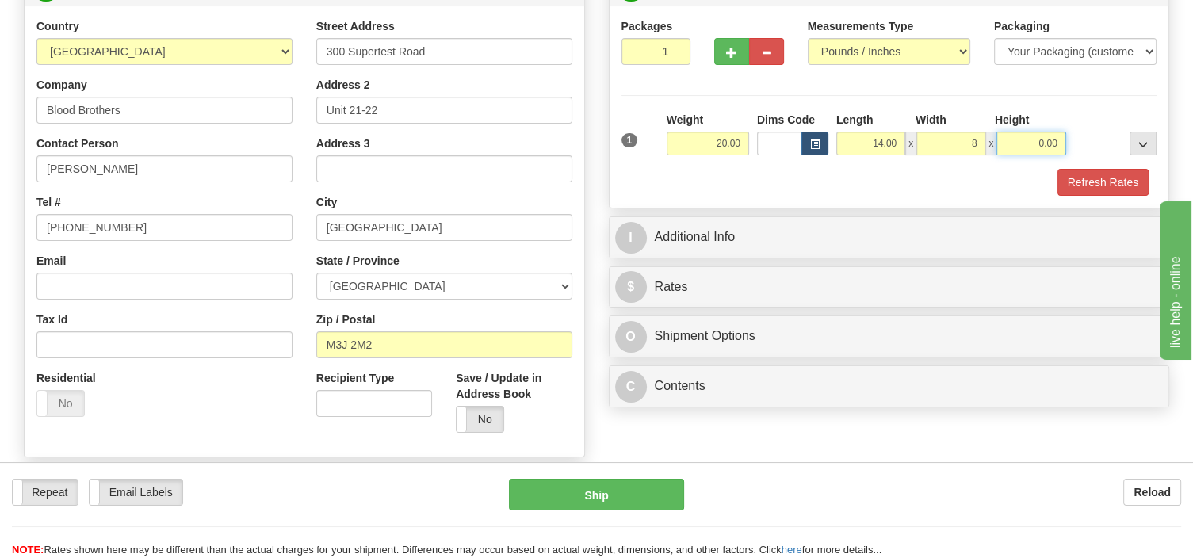
type input "8.00"
click at [1018, 145] on input "0.00" at bounding box center [1031, 144] width 69 height 24
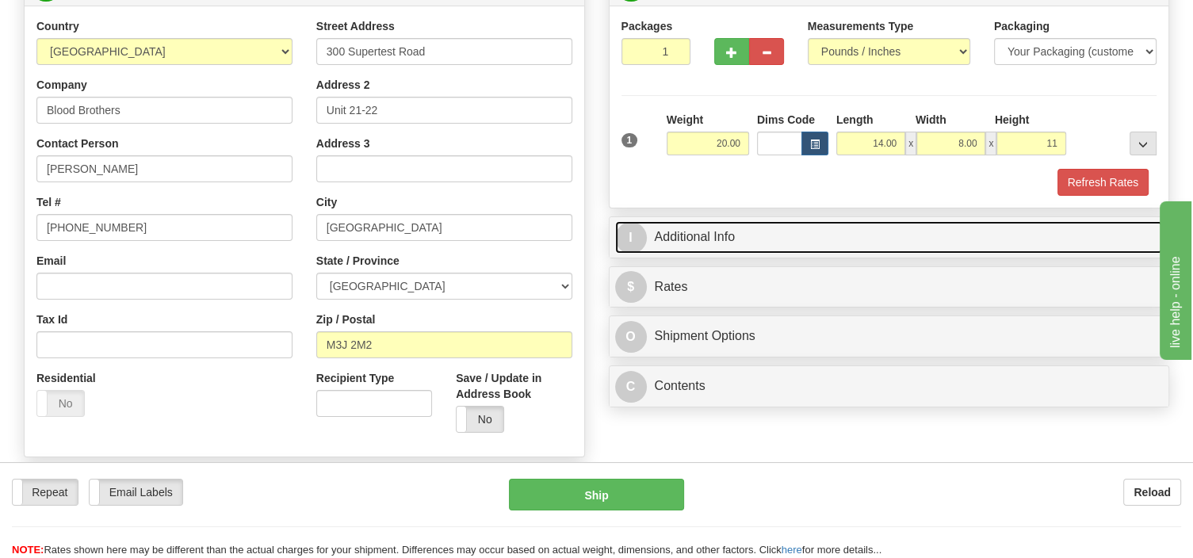
type input "11.00"
click at [743, 233] on link "I Additional Info" at bounding box center [889, 237] width 549 height 33
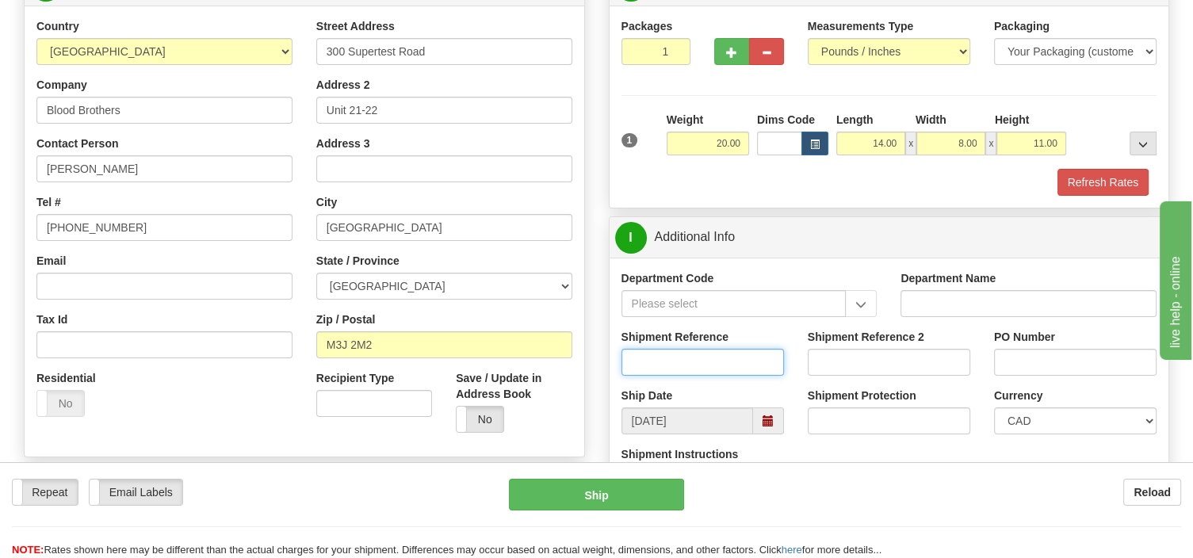
click at [661, 366] on input "Shipment Reference" at bounding box center [703, 362] width 163 height 27
type input "SO170-150239"
click at [1089, 179] on button "Refresh Rates" at bounding box center [1103, 182] width 91 height 27
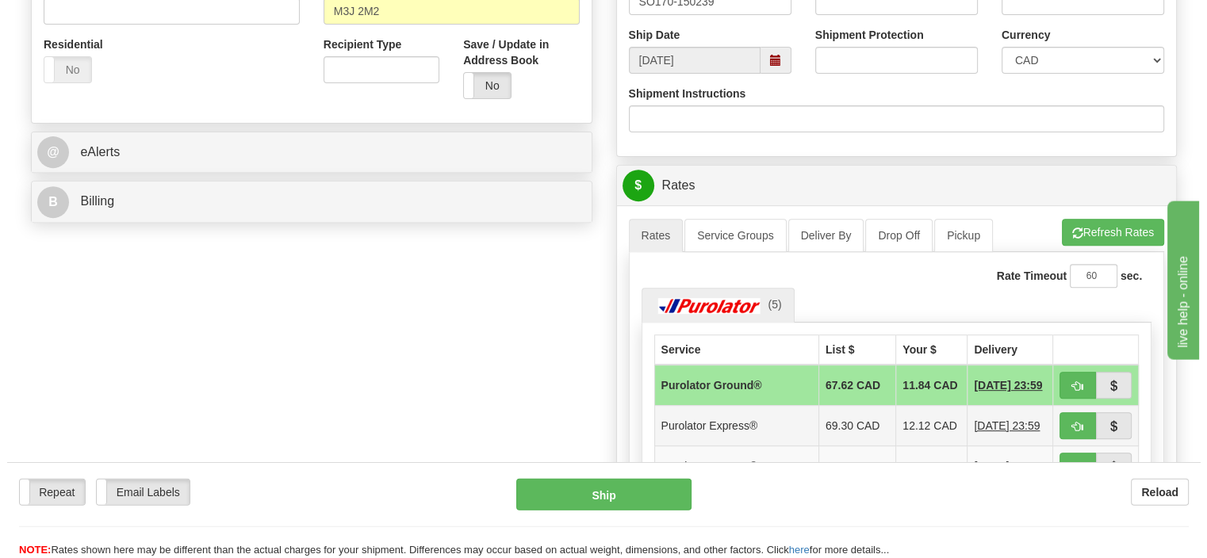
scroll to position [586, 0]
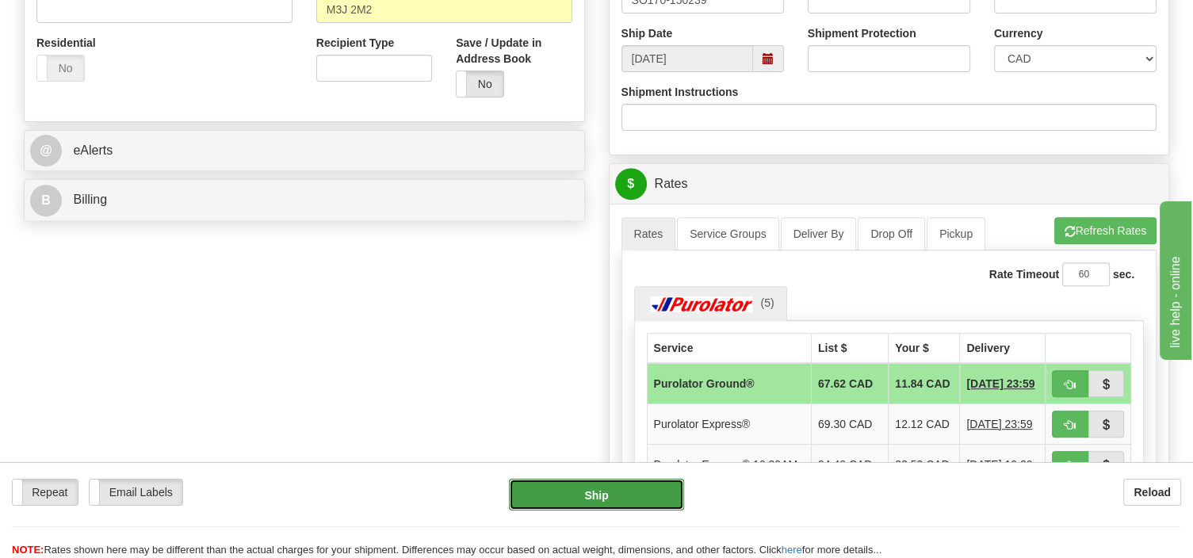
click at [665, 496] on button "Ship" at bounding box center [596, 495] width 175 height 32
type input "260"
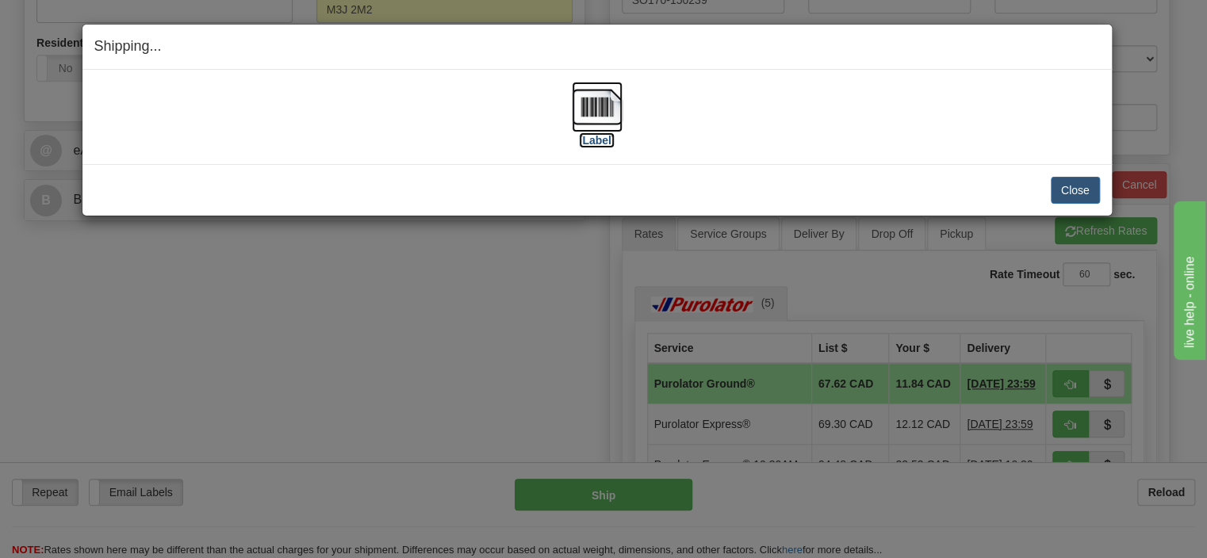
click at [588, 116] on img at bounding box center [597, 107] width 51 height 51
